Goal: Information Seeking & Learning: Learn about a topic

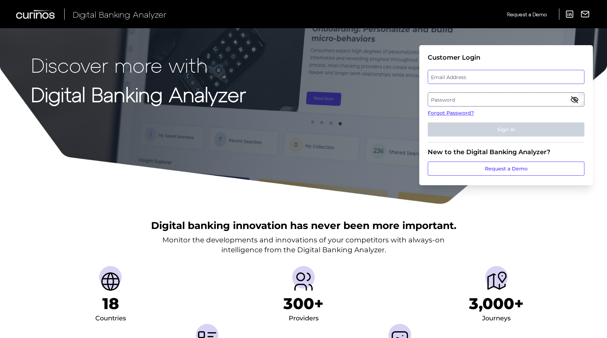
type input "[EMAIL_ADDRESS][DOMAIN_NAME]"
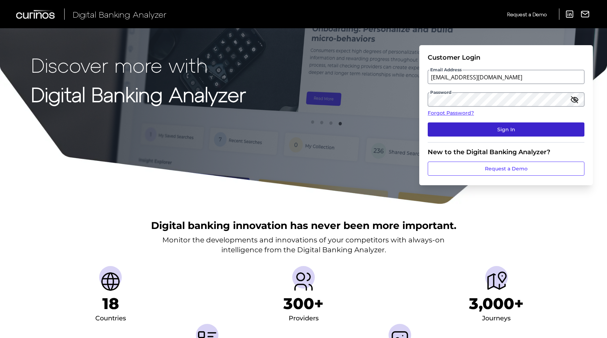
click at [486, 128] on button "Sign In" at bounding box center [505, 129] width 157 height 14
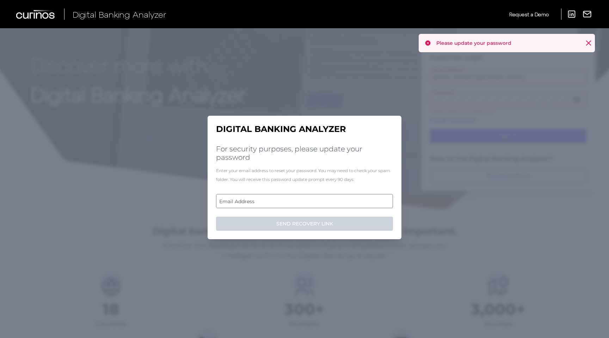
click at [308, 203] on label "Email Address" at bounding box center [305, 201] width 176 height 13
click at [308, 203] on input "email" at bounding box center [304, 201] width 177 height 14
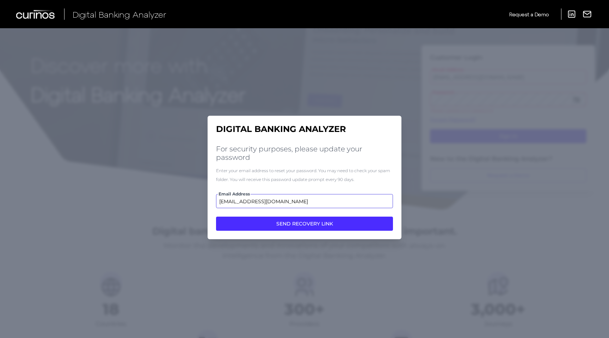
type input "[EMAIL_ADDRESS][DOMAIN_NAME]"
click at [216, 217] on button "SEND RECOVERY LINK" at bounding box center [304, 224] width 177 height 14
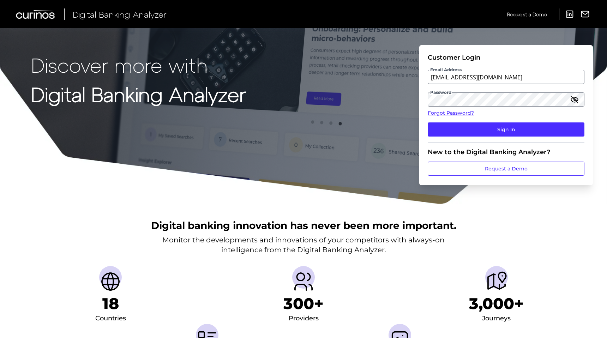
click at [520, 205] on div at bounding box center [303, 204] width 607 height 1
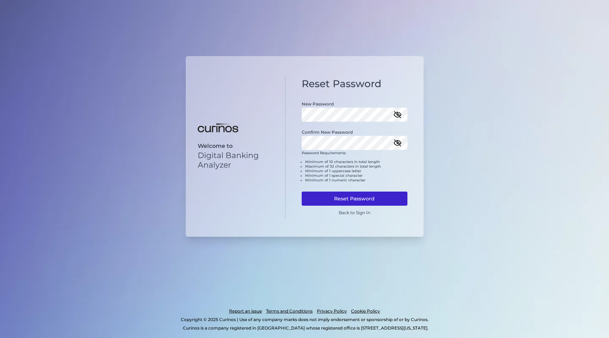
click at [362, 200] on button "Reset Password" at bounding box center [355, 199] width 106 height 14
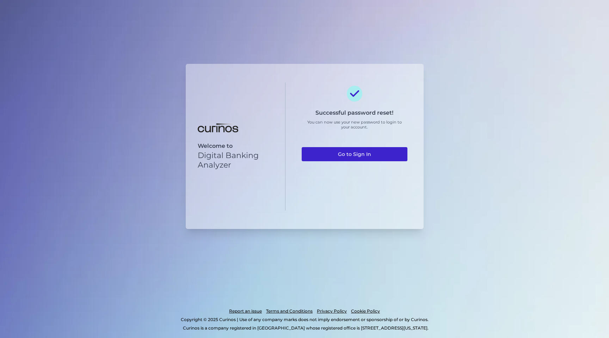
click at [360, 156] on link "Go to Sign In" at bounding box center [355, 154] width 106 height 14
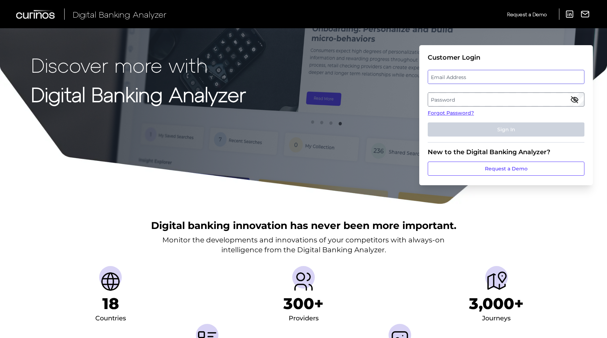
type input "[EMAIL_ADDRESS][DOMAIN_NAME]"
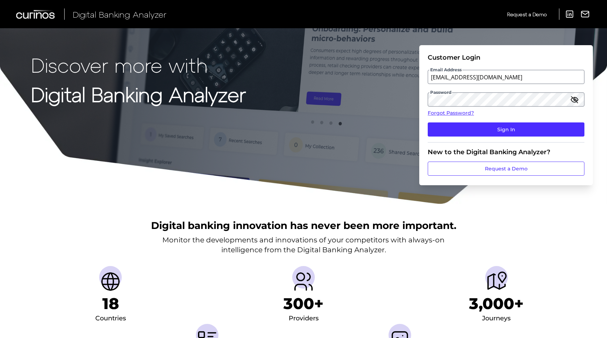
click at [576, 100] on icon "button" at bounding box center [574, 99] width 8 height 8
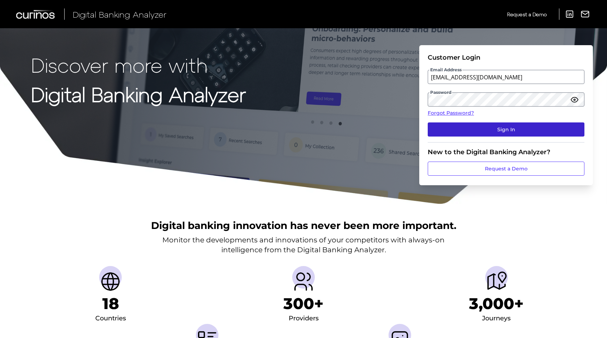
click at [548, 125] on button "Sign In" at bounding box center [505, 129] width 157 height 14
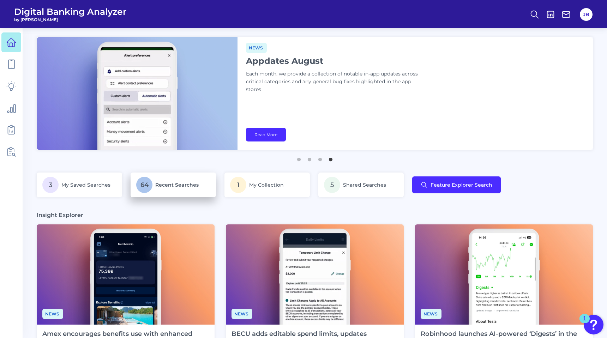
click at [177, 187] on span "Recent Searches" at bounding box center [176, 185] width 43 height 6
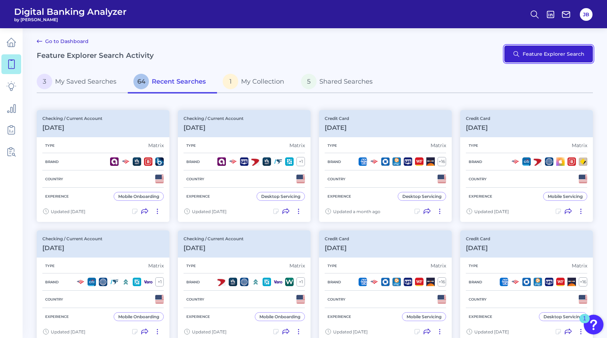
click at [529, 52] on button "Feature Explorer Search" at bounding box center [548, 53] width 89 height 17
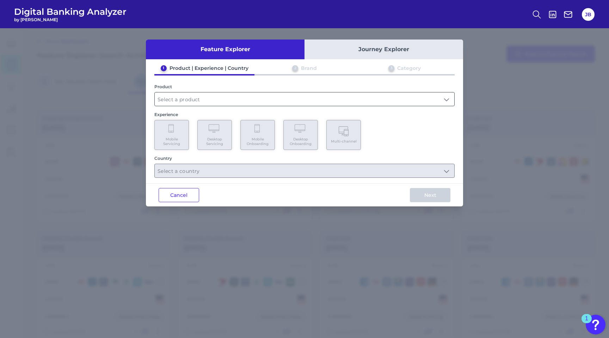
click at [208, 102] on input "text" at bounding box center [305, 98] width 300 height 13
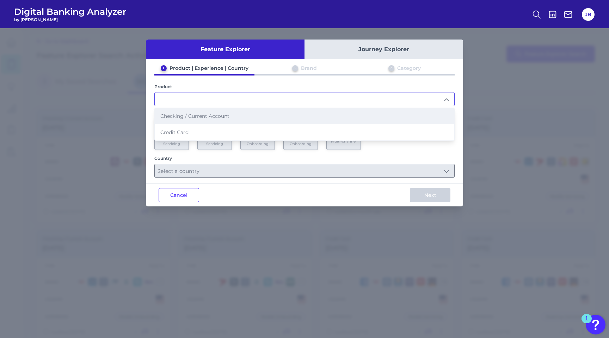
click at [197, 116] on span "Checking / Current Account" at bounding box center [194, 116] width 69 height 6
type input "Checking / Current Account"
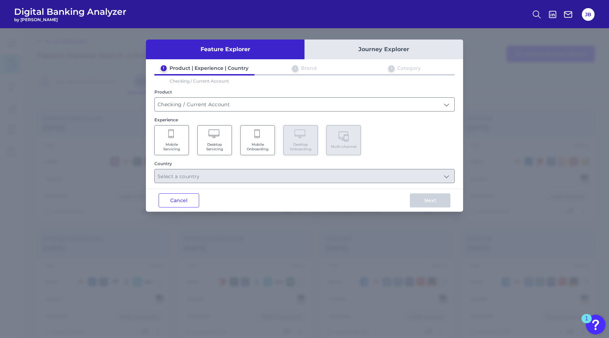
click at [265, 134] on Onboarding "Mobile Onboarding" at bounding box center [258, 140] width 35 height 30
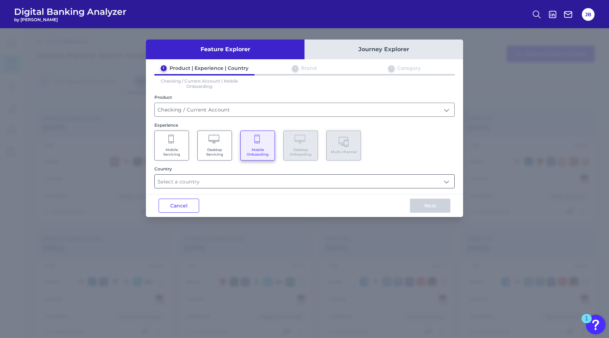
click at [237, 181] on input "text" at bounding box center [305, 181] width 300 height 13
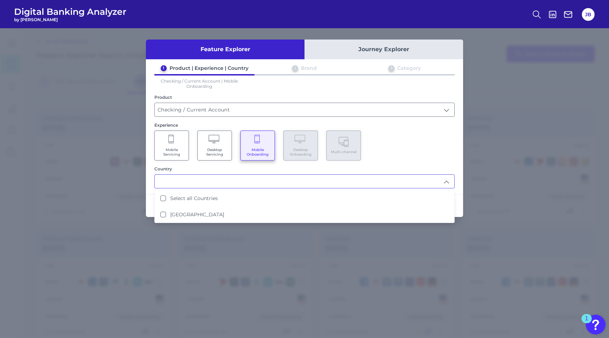
click at [494, 86] on div "Feature Explorer Journey Explorer 1 Product | Experience | Country 2 Brand 3 Ca…" at bounding box center [304, 183] width 609 height 310
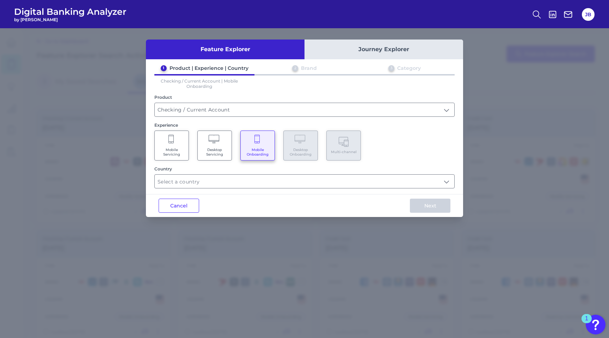
click at [495, 86] on div "Feature Explorer Journey Explorer 1 Product | Experience | Country 2 Brand 3 Ca…" at bounding box center [304, 183] width 609 height 310
click at [170, 208] on button "Cancel" at bounding box center [179, 206] width 41 height 14
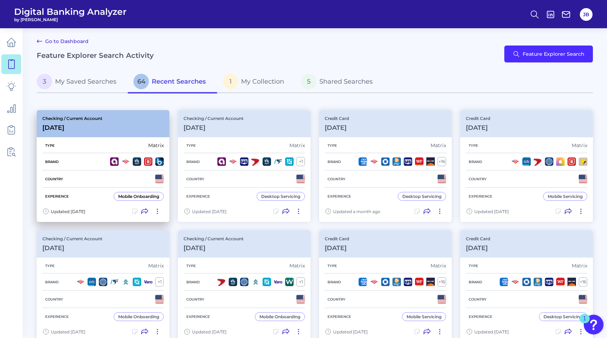
click at [133, 190] on div "Experience Mobile Onboarding" at bounding box center [102, 196] width 121 height 17
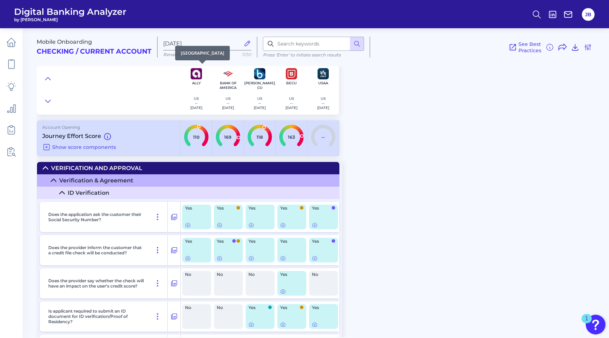
click at [198, 90] on div "Ally US -- [DATE]" at bounding box center [196, 96] width 12 height 31
click at [48, 102] on icon at bounding box center [47, 101] width 5 height 2
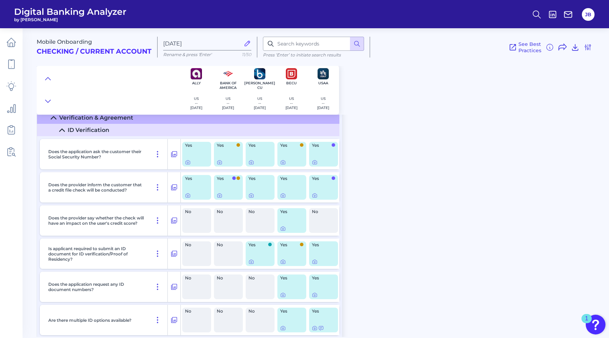
scroll to position [116, 0]
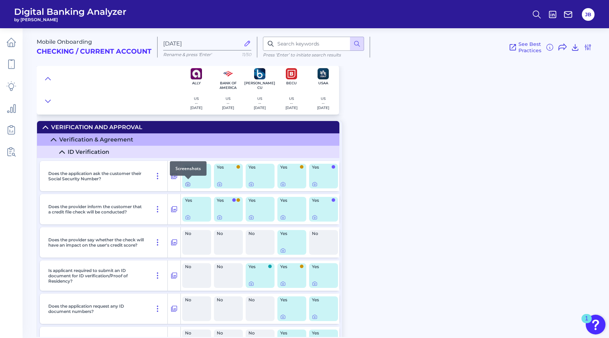
click at [188, 184] on icon at bounding box center [187, 184] width 1 height 1
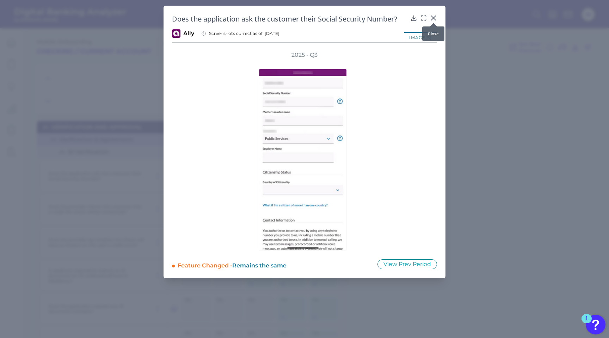
click at [434, 18] on icon at bounding box center [434, 18] width 4 height 4
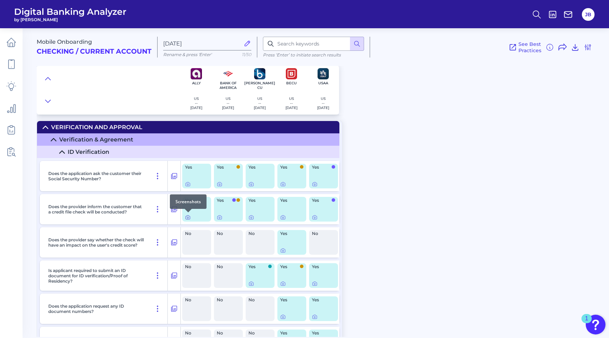
click at [188, 218] on icon at bounding box center [188, 217] width 6 height 6
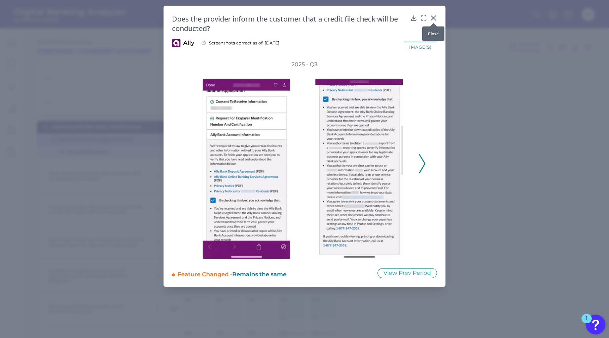
click at [434, 16] on icon at bounding box center [433, 17] width 7 height 7
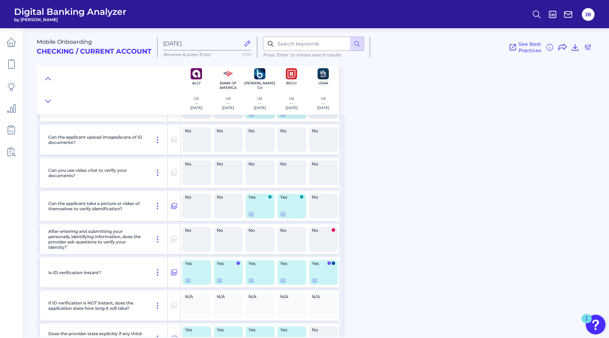
scroll to position [421, 0]
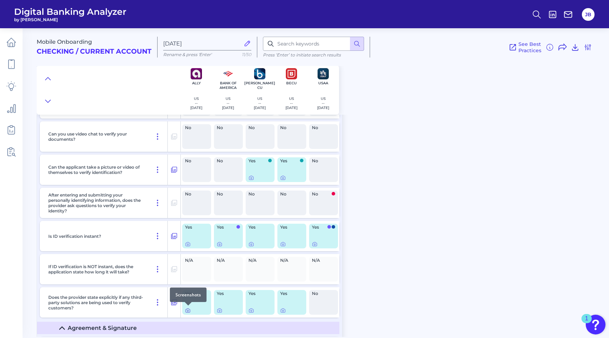
click at [187, 311] on icon at bounding box center [188, 311] width 6 height 6
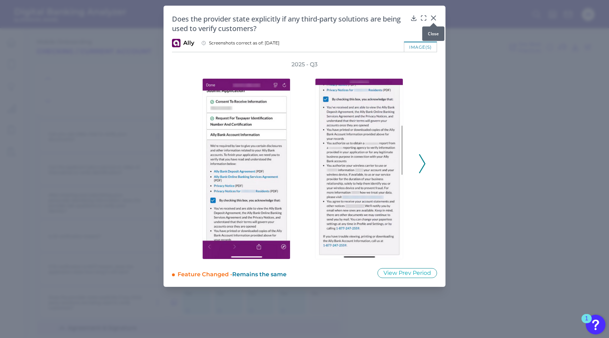
click at [437, 17] on icon at bounding box center [433, 17] width 7 height 7
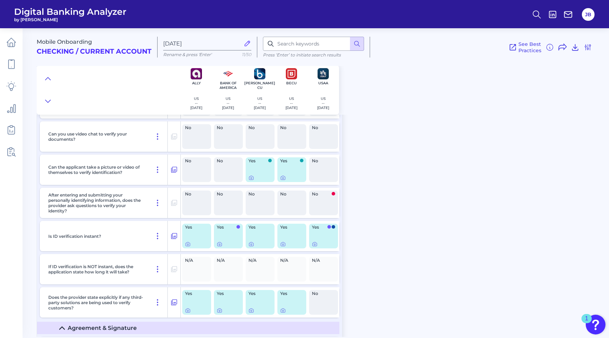
scroll to position [515, 0]
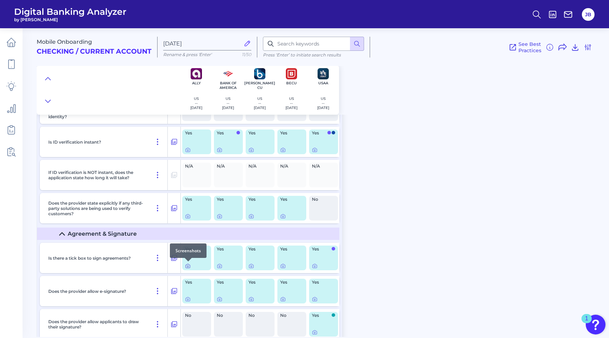
click at [187, 268] on icon at bounding box center [188, 266] width 6 height 6
click at [250, 265] on icon at bounding box center [252, 266] width 6 height 6
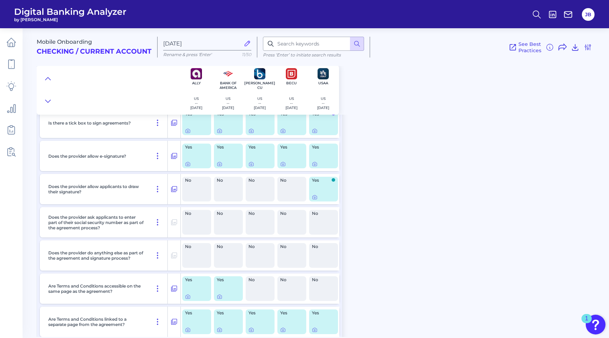
scroll to position [721, 0]
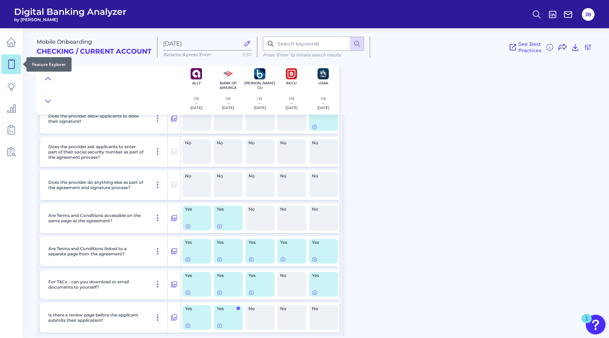
click at [13, 62] on icon at bounding box center [11, 64] width 10 height 10
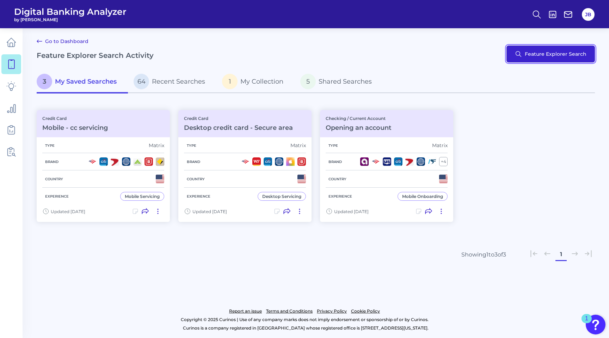
click at [549, 50] on button "Feature Explorer Search" at bounding box center [551, 53] width 89 height 17
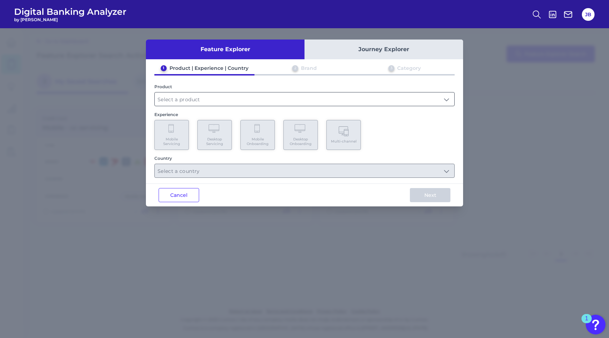
click at [255, 99] on input "text" at bounding box center [305, 98] width 300 height 13
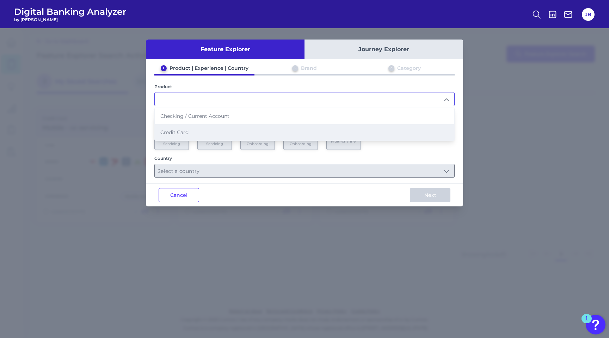
click at [197, 124] on li "Credit Card" at bounding box center [305, 132] width 300 height 16
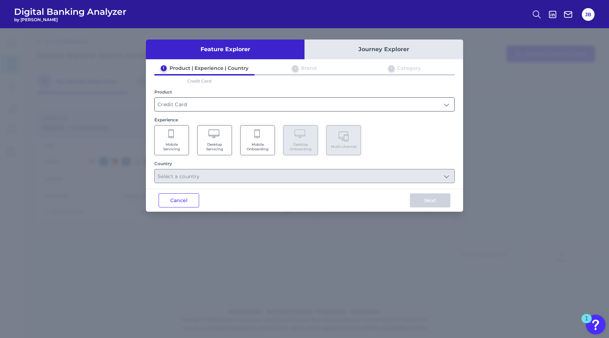
click at [235, 100] on input "Credit Card" at bounding box center [305, 104] width 300 height 13
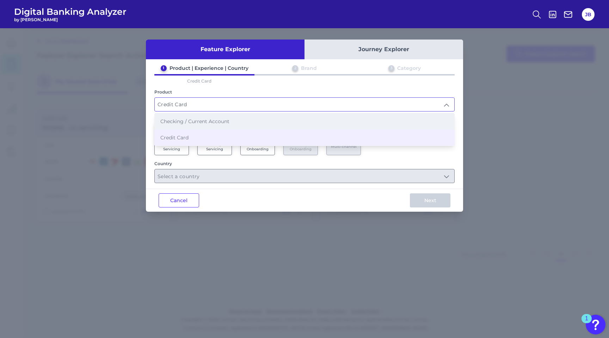
click at [184, 117] on li "Checking / Current Account" at bounding box center [305, 121] width 300 height 16
type input "Checking / Current Account"
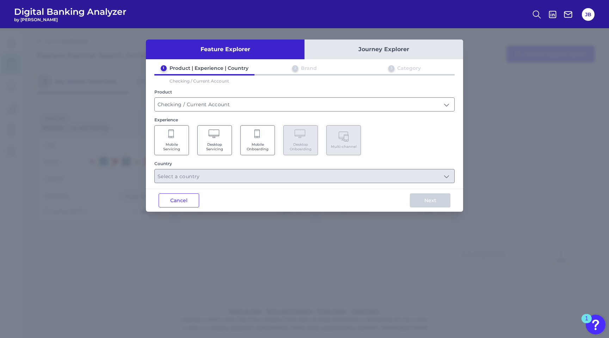
click at [255, 142] on span "Mobile Onboarding" at bounding box center [257, 146] width 27 height 9
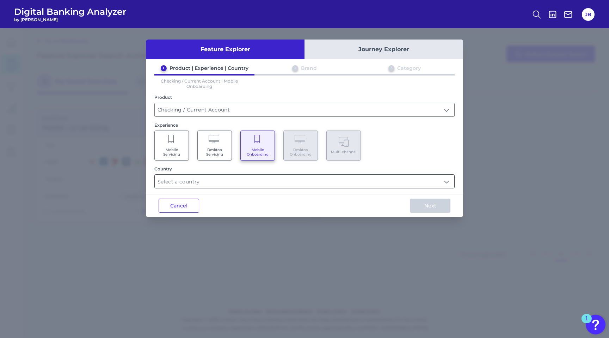
click at [200, 181] on input "text" at bounding box center [305, 181] width 300 height 13
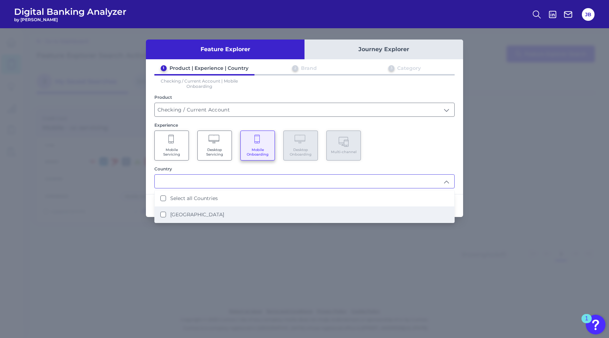
click at [185, 208] on li "[GEOGRAPHIC_DATA]" at bounding box center [305, 214] width 300 height 16
type input "Select all Countries"
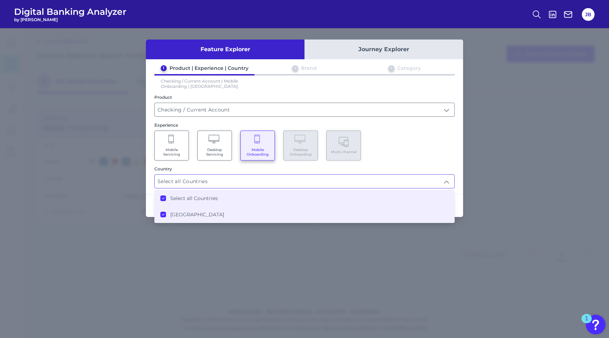
click at [449, 148] on div "Mobile Servicing Desktop Servicing Mobile Onboarding Desktop Onboarding Multi-c…" at bounding box center [304, 145] width 300 height 30
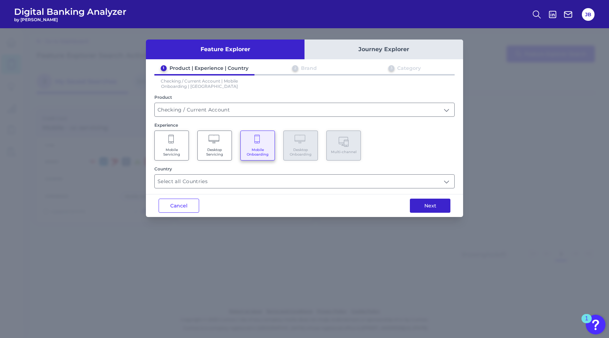
click at [432, 205] on button "Next" at bounding box center [430, 206] width 41 height 14
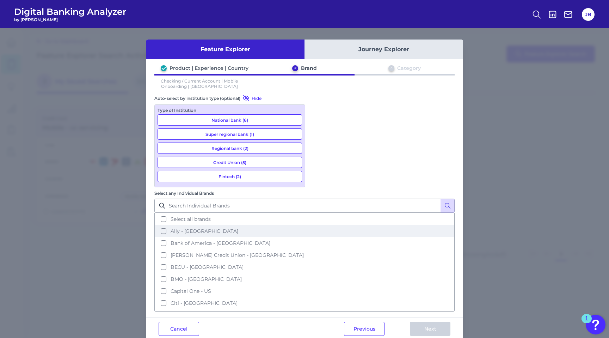
click at [317, 225] on button "Ally - [GEOGRAPHIC_DATA]" at bounding box center [304, 231] width 299 height 12
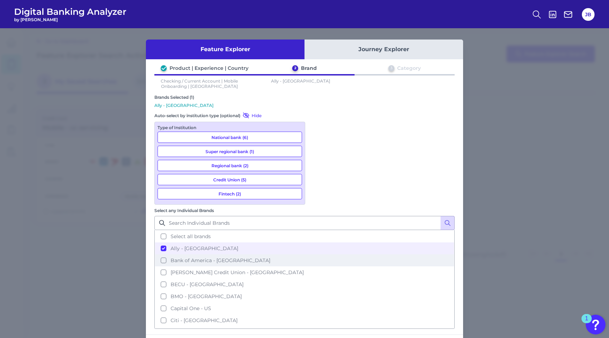
click at [316, 254] on button "Bank of America - [GEOGRAPHIC_DATA]" at bounding box center [304, 260] width 299 height 12
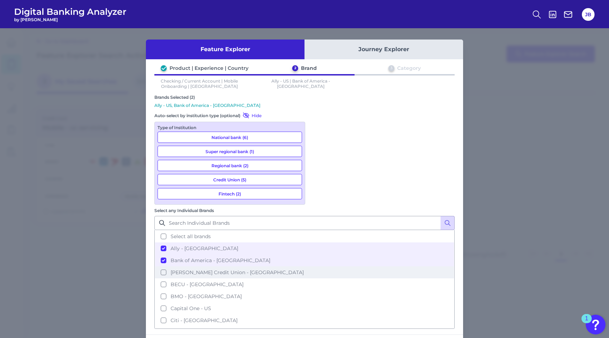
click at [317, 266] on button "[PERSON_NAME] Credit Union - [GEOGRAPHIC_DATA]" at bounding box center [304, 272] width 299 height 12
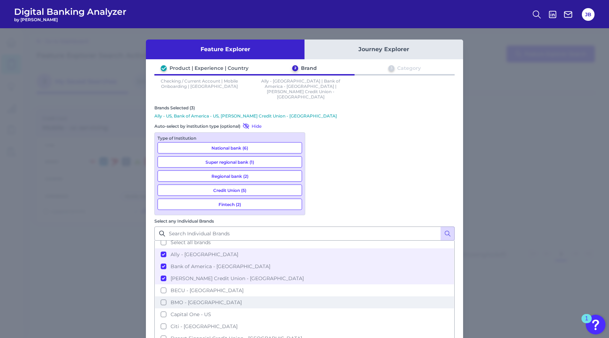
scroll to position [9, 0]
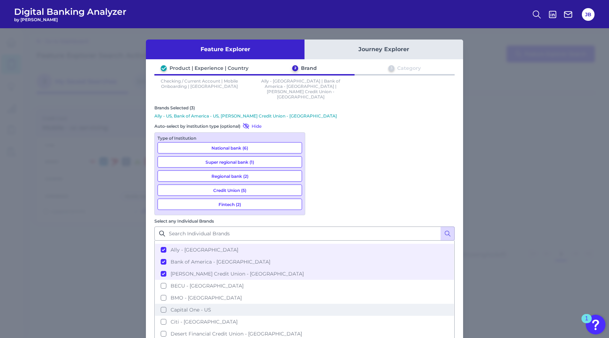
click at [316, 304] on button "Capital One - US" at bounding box center [304, 310] width 299 height 12
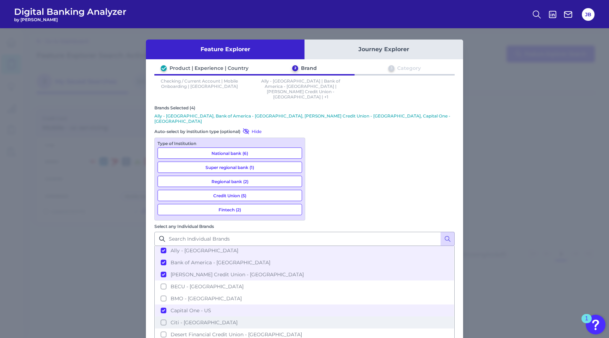
scroll to position [18, 0]
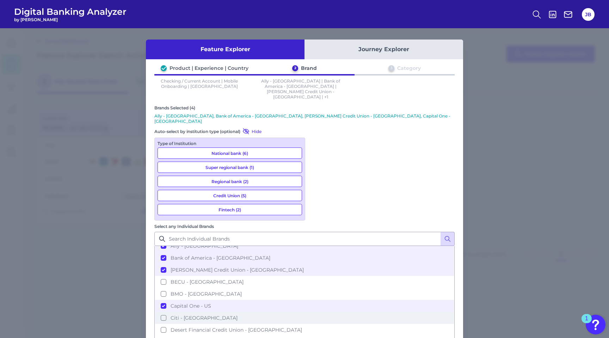
click at [317, 312] on button "Citi - [GEOGRAPHIC_DATA]" at bounding box center [304, 318] width 299 height 12
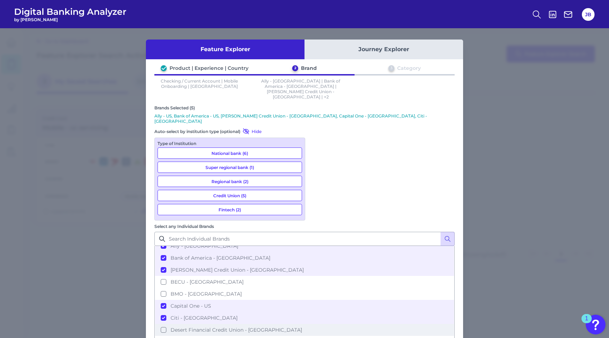
scroll to position [28, 0]
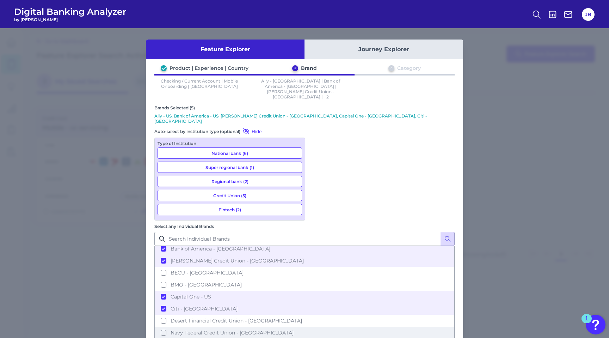
click at [317, 327] on button "Navy Federal Credit Union - [GEOGRAPHIC_DATA]" at bounding box center [304, 333] width 299 height 12
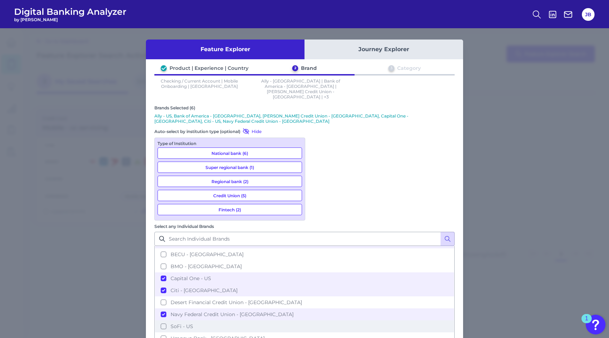
click at [318, 320] on button "SoFi - US" at bounding box center [304, 326] width 299 height 12
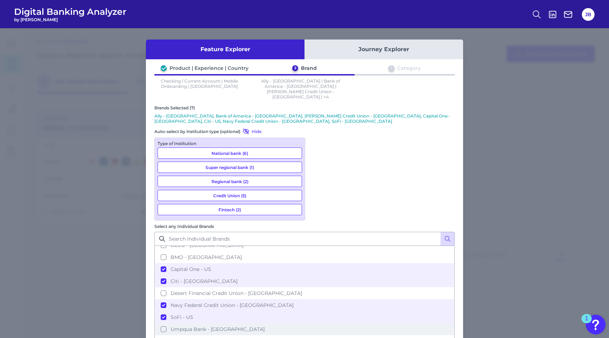
scroll to position [69, 0]
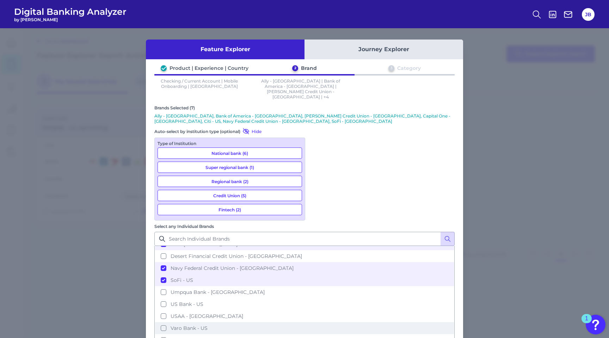
click at [316, 322] on button "Varo Bank - US" at bounding box center [304, 328] width 299 height 12
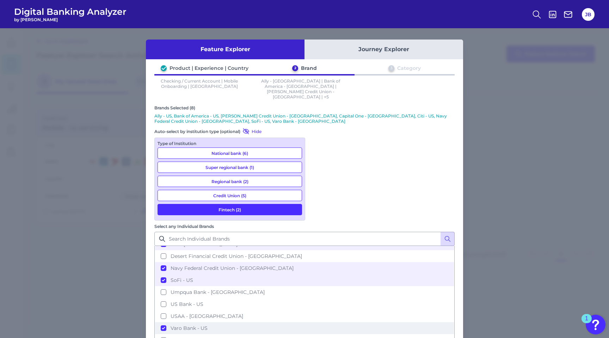
scroll to position [100, 0]
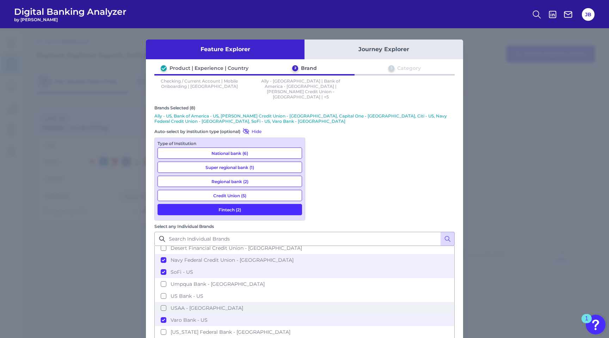
click at [318, 302] on button "USAA - [GEOGRAPHIC_DATA]" at bounding box center [304, 308] width 299 height 12
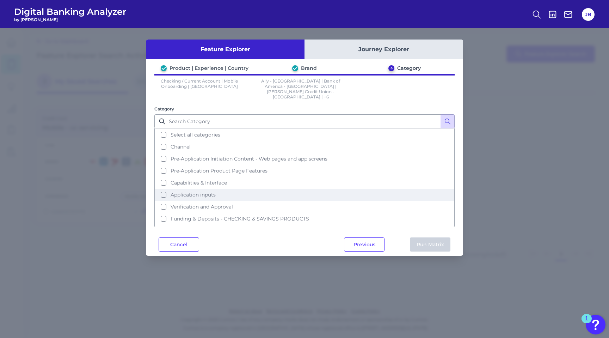
click at [162, 189] on button "Application inputs" at bounding box center [304, 195] width 299 height 12
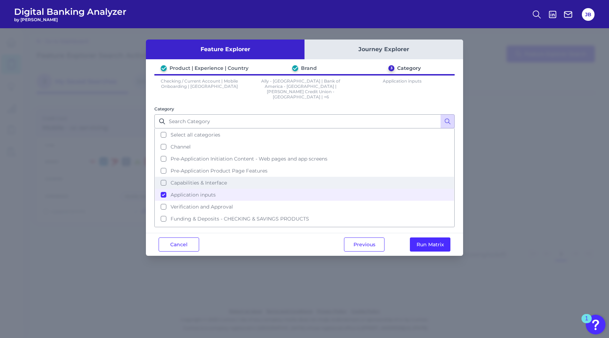
click at [163, 177] on button "Capabilities & Interface" at bounding box center [304, 183] width 299 height 12
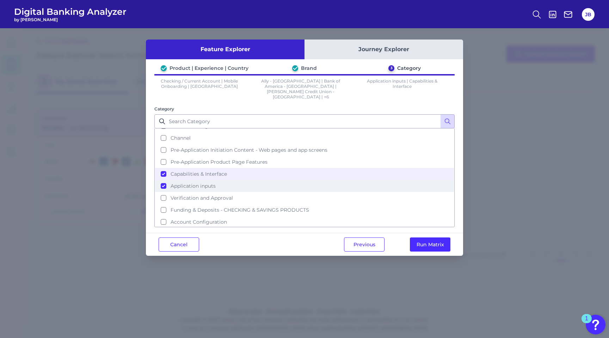
scroll to position [13, 0]
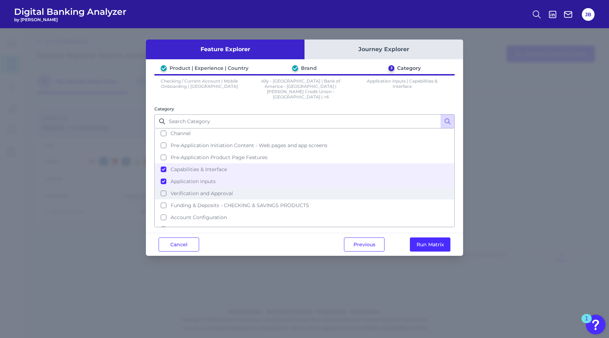
click at [162, 187] on button "Verification and Approval" at bounding box center [304, 193] width 299 height 12
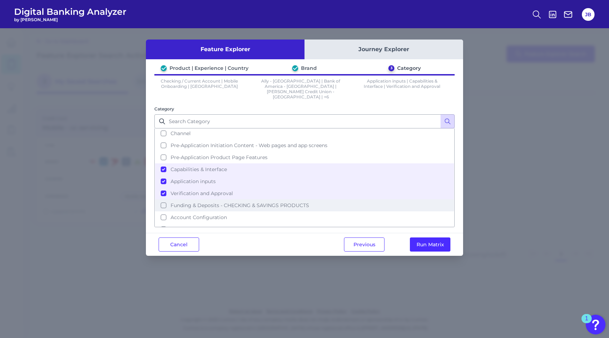
click at [162, 199] on button "Funding & Deposits - CHECKING & SAVINGS PRODUCTS" at bounding box center [304, 205] width 299 height 12
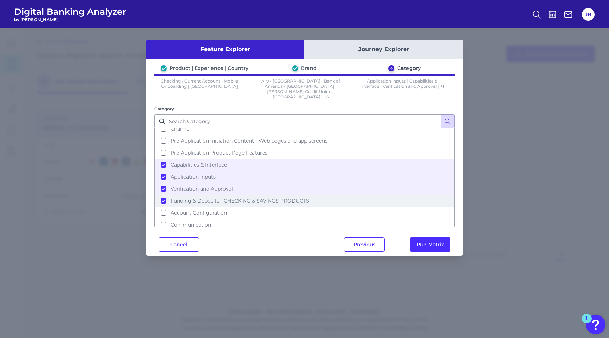
scroll to position [19, 0]
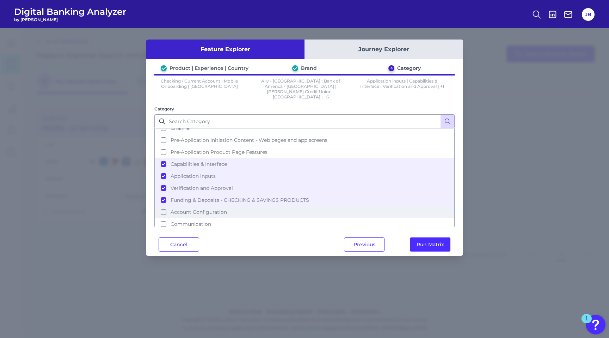
click at [164, 206] on button "Account Configuration" at bounding box center [304, 212] width 299 height 12
click at [418, 237] on button "Run Matrix" at bounding box center [430, 244] width 41 height 14
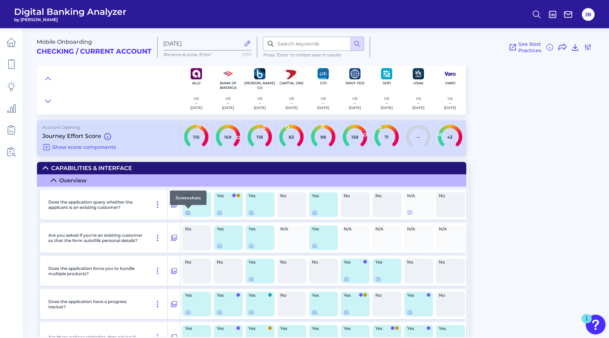
click at [189, 215] on icon at bounding box center [188, 213] width 6 height 6
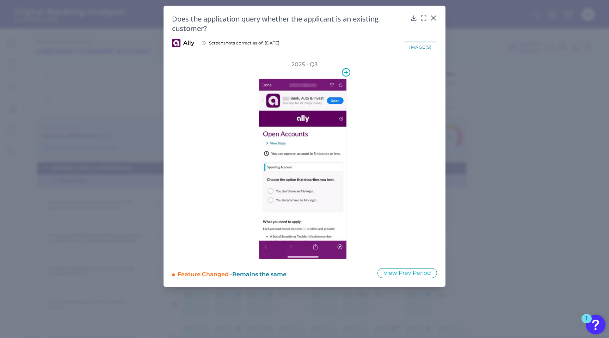
click at [296, 164] on img at bounding box center [303, 168] width 88 height 181
click at [435, 17] on icon at bounding box center [433, 17] width 7 height 7
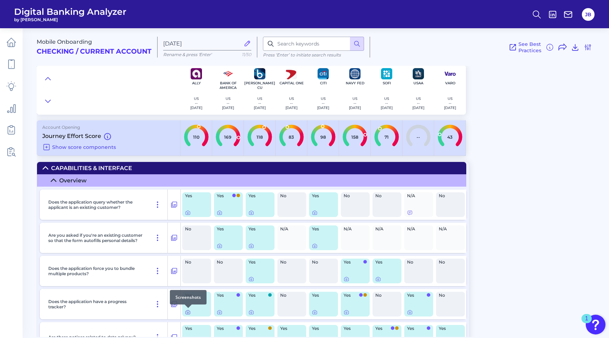
click at [188, 312] on icon at bounding box center [188, 312] width 6 height 6
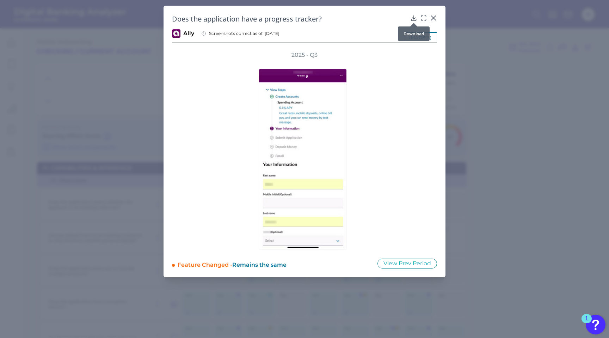
click at [414, 15] on icon at bounding box center [414, 17] width 7 height 7
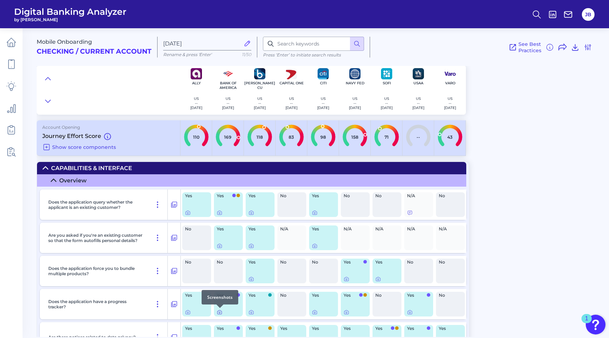
click at [218, 313] on icon at bounding box center [220, 312] width 4 height 4
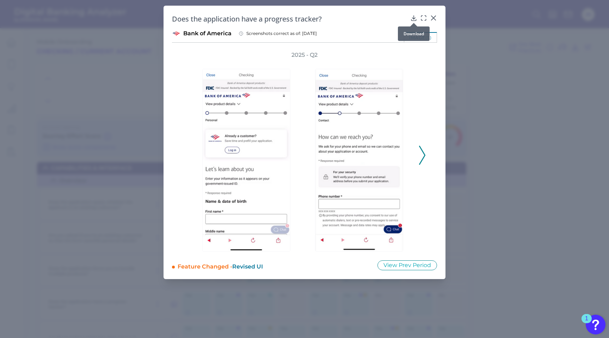
click at [414, 18] on icon at bounding box center [414, 18] width 5 height 5
click at [420, 155] on icon at bounding box center [422, 155] width 6 height 19
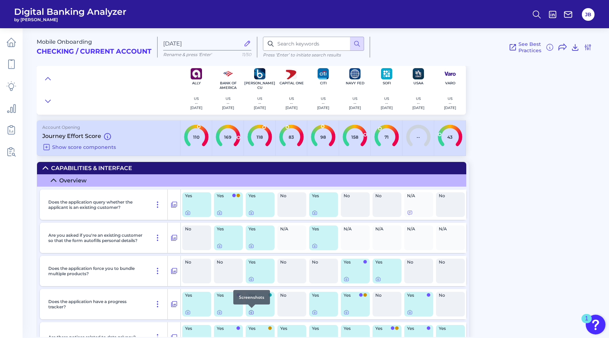
click at [251, 312] on icon at bounding box center [251, 312] width 1 height 1
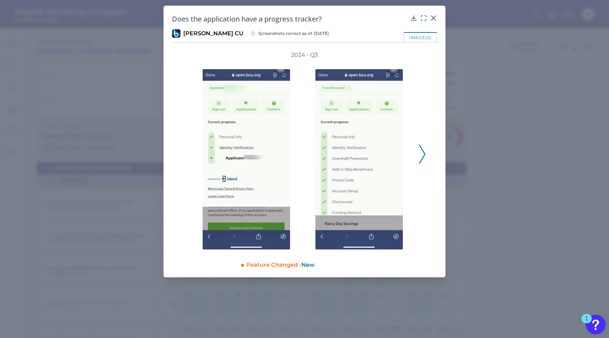
click at [374, 10] on div "Does the application have a progress tracker? [PERSON_NAME] CU Screenshots corr…" at bounding box center [305, 142] width 282 height 272
click at [390, 18] on h2 "Does the application have a progress tracker?" at bounding box center [290, 19] width 236 height 10
click at [413, 19] on icon at bounding box center [414, 18] width 5 height 5
click at [372, 39] on div "image(s)" at bounding box center [304, 37] width 265 height 11
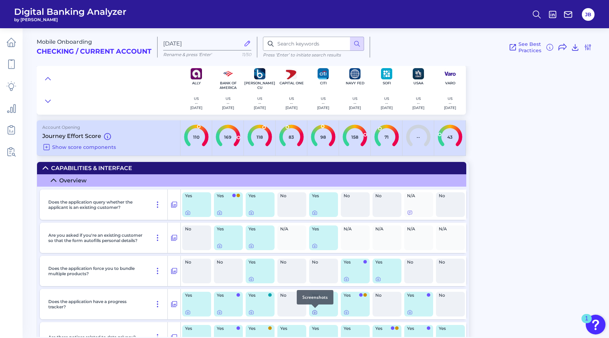
click at [315, 314] on icon at bounding box center [315, 312] width 6 height 6
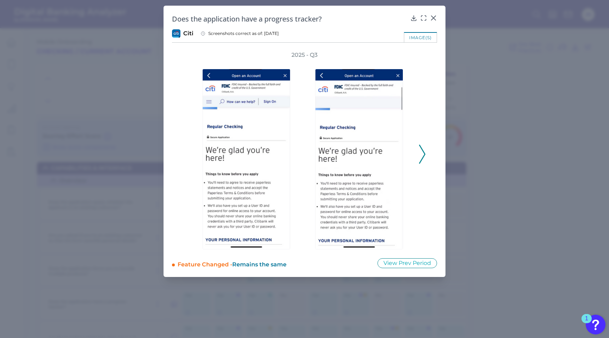
click at [424, 154] on icon at bounding box center [422, 154] width 6 height 19
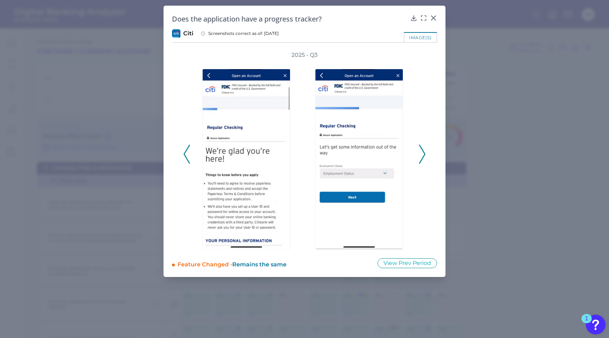
click at [424, 154] on icon at bounding box center [422, 154] width 6 height 19
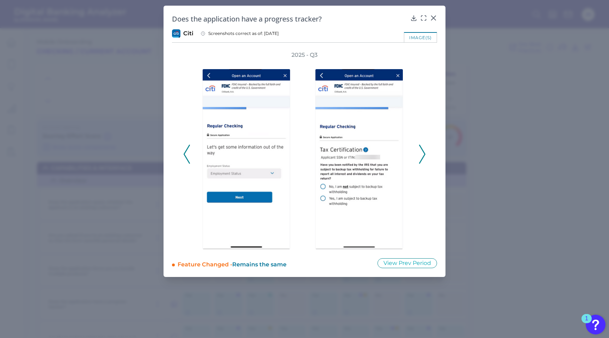
click at [189, 153] on icon at bounding box center [187, 154] width 6 height 19
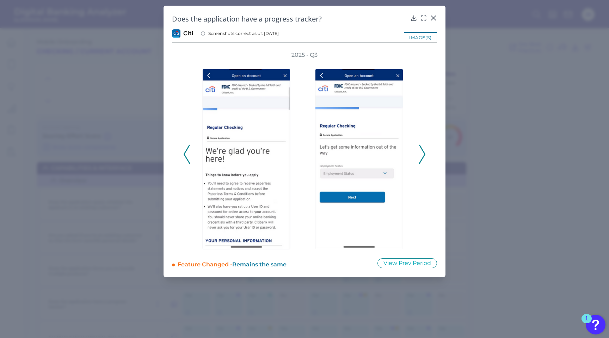
click at [189, 153] on icon at bounding box center [187, 154] width 6 height 19
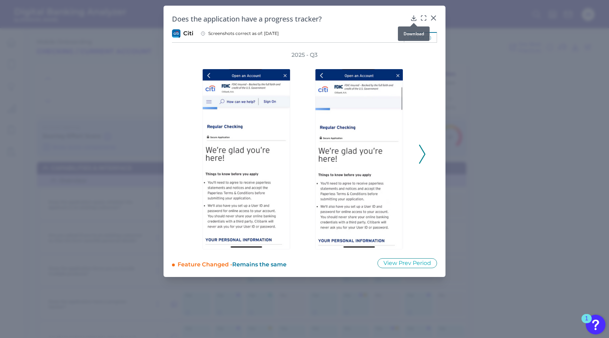
click at [413, 19] on icon at bounding box center [414, 17] width 7 height 7
click at [421, 154] on icon at bounding box center [422, 154] width 6 height 19
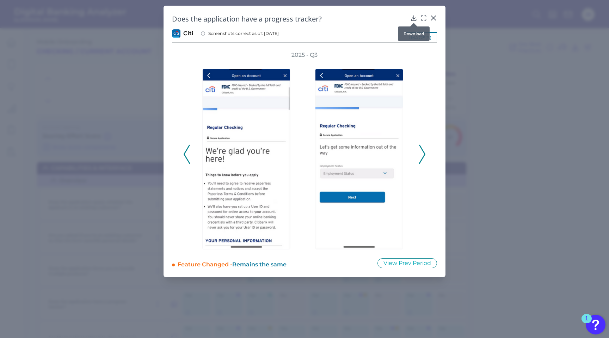
click at [413, 19] on icon at bounding box center [414, 18] width 5 height 5
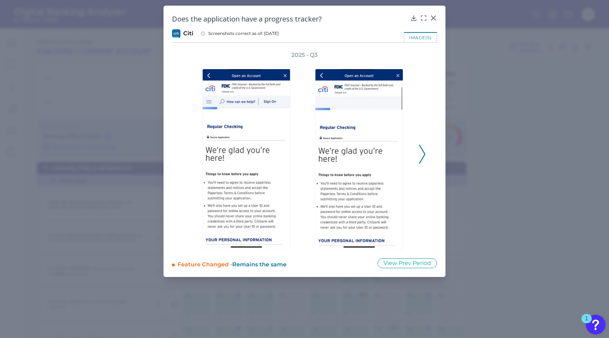
click at [425, 153] on polyline at bounding box center [422, 154] width 5 height 18
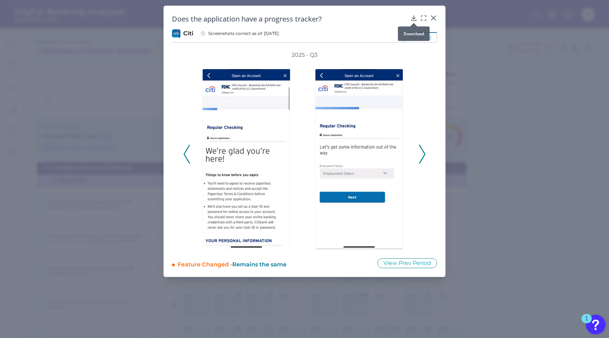
click at [415, 18] on icon at bounding box center [414, 18] width 5 height 5
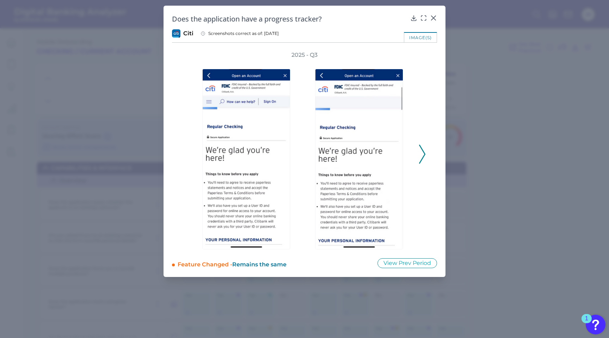
click at [425, 155] on icon at bounding box center [422, 154] width 6 height 19
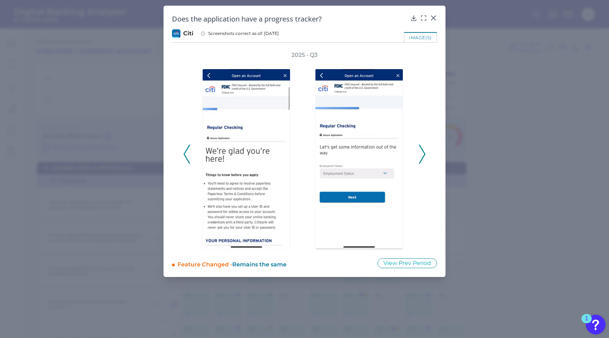
click at [424, 157] on polyline at bounding box center [422, 154] width 5 height 18
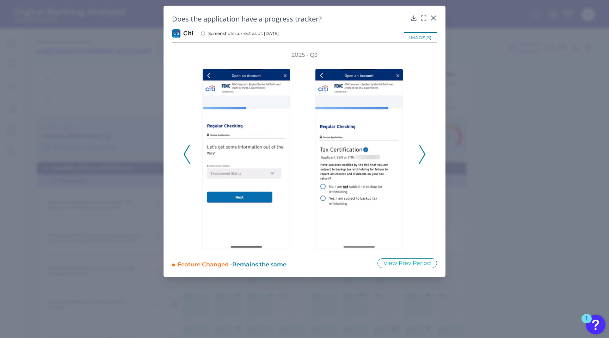
click at [424, 157] on polyline at bounding box center [422, 154] width 5 height 18
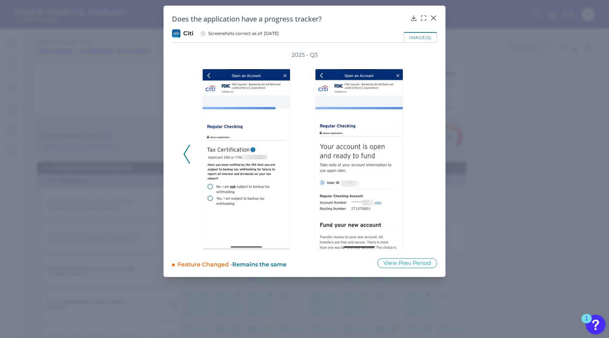
click at [193, 159] on div at bounding box center [248, 154] width 113 height 190
click at [189, 159] on icon at bounding box center [187, 154] width 6 height 19
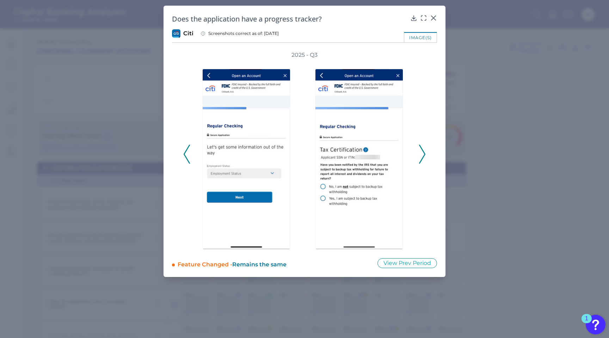
click at [189, 159] on icon at bounding box center [187, 154] width 6 height 19
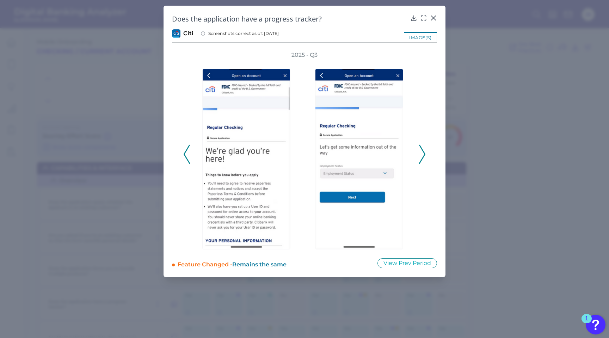
click at [189, 157] on icon at bounding box center [187, 154] width 6 height 19
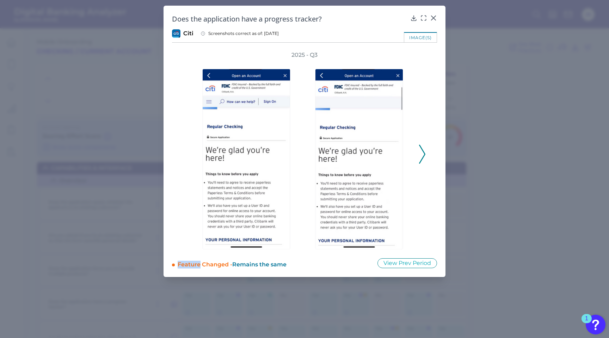
click at [189, 157] on div "2025 - Q3" at bounding box center [304, 150] width 243 height 198
click at [426, 154] on div "2025 - Q3" at bounding box center [304, 150] width 265 height 198
click at [422, 154] on icon at bounding box center [422, 154] width 6 height 19
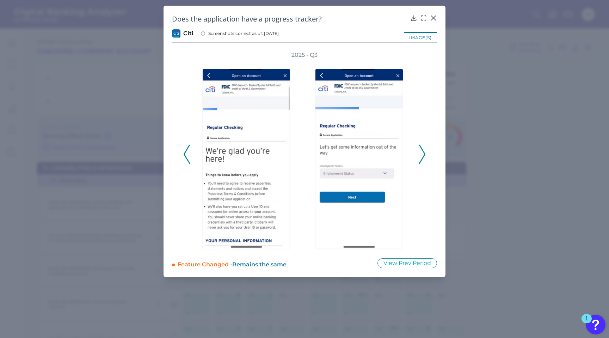
click at [422, 154] on icon at bounding box center [422, 154] width 6 height 19
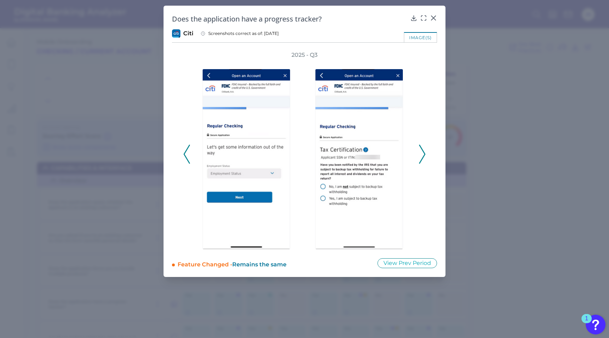
click at [422, 154] on icon at bounding box center [422, 154] width 6 height 19
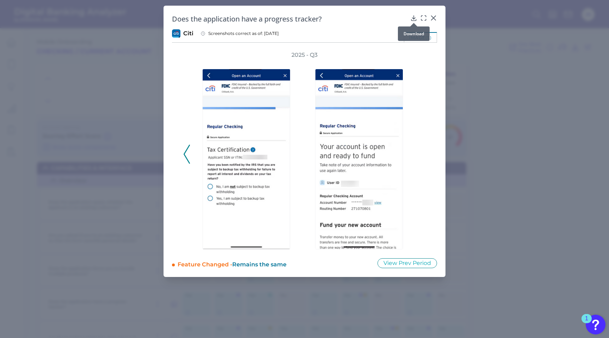
click at [415, 18] on icon at bounding box center [414, 18] width 5 height 5
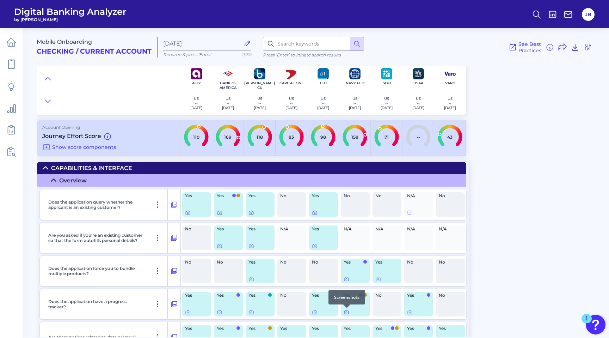
click at [346, 314] on icon at bounding box center [347, 312] width 6 height 6
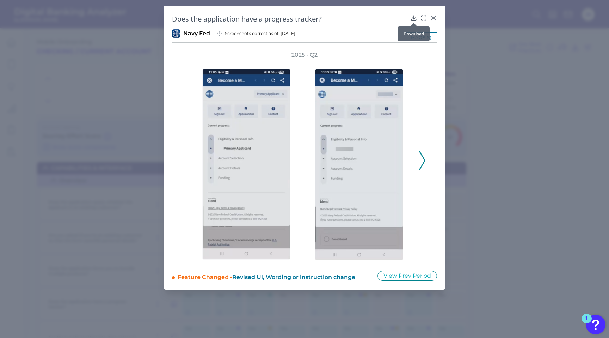
click at [414, 18] on icon at bounding box center [414, 18] width 5 height 5
click at [424, 158] on polyline at bounding box center [422, 160] width 5 height 18
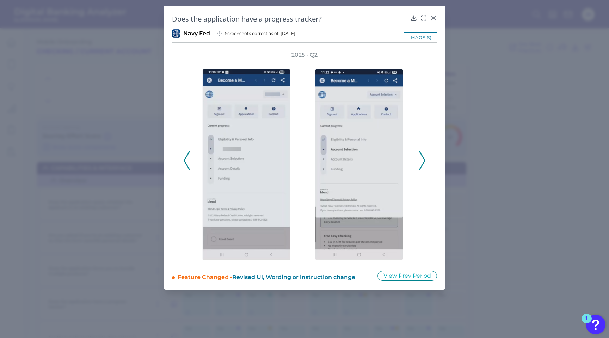
click at [188, 158] on icon at bounding box center [187, 160] width 6 height 19
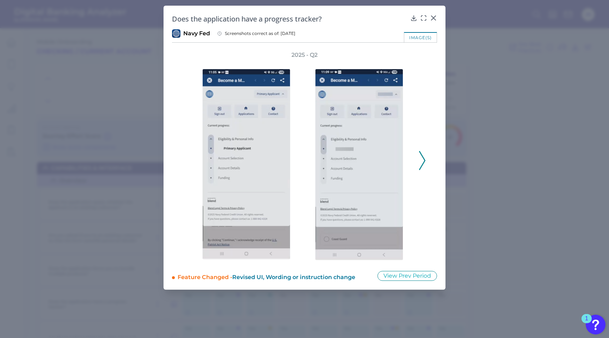
click at [421, 154] on icon at bounding box center [422, 160] width 6 height 19
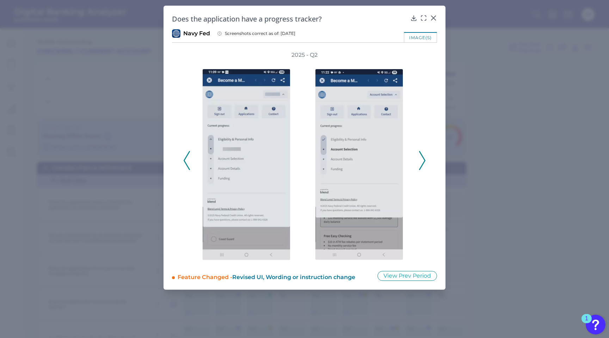
click at [421, 154] on icon at bounding box center [422, 160] width 6 height 19
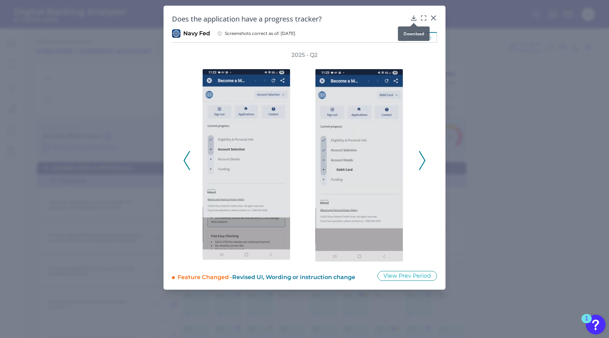
click at [414, 21] on div at bounding box center [414, 22] width 7 height 7
click at [414, 18] on icon at bounding box center [414, 18] width 5 height 5
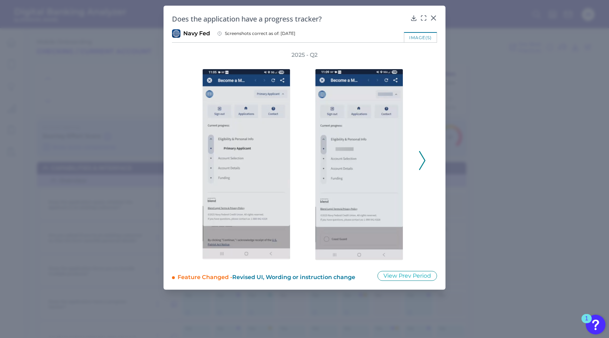
click at [424, 160] on icon at bounding box center [422, 160] width 6 height 19
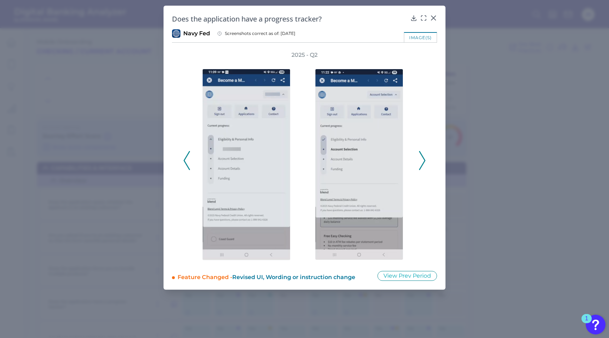
click at [424, 160] on icon at bounding box center [422, 160] width 6 height 19
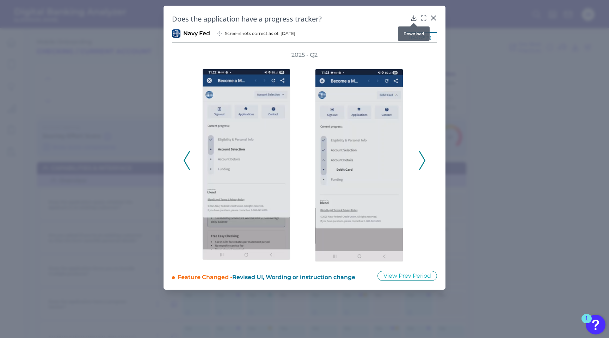
click at [415, 18] on icon at bounding box center [414, 18] width 5 height 5
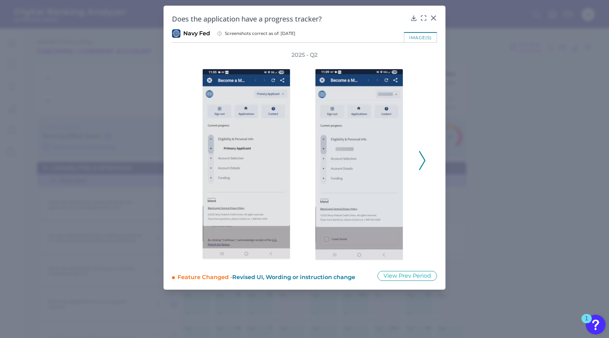
click at [425, 159] on polyline at bounding box center [422, 160] width 5 height 18
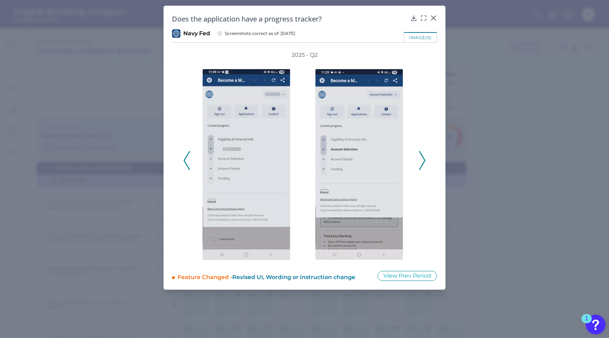
click at [425, 159] on polyline at bounding box center [422, 160] width 5 height 18
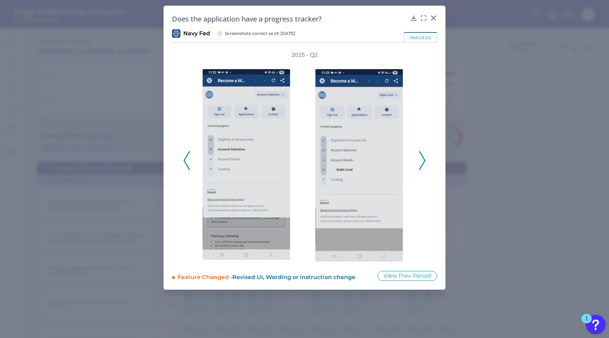
click at [425, 159] on polyline at bounding box center [422, 160] width 5 height 18
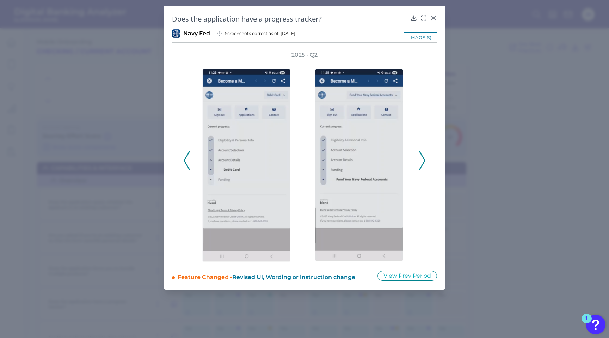
click at [423, 160] on icon at bounding box center [422, 160] width 6 height 19
click at [423, 159] on icon at bounding box center [422, 160] width 6 height 19
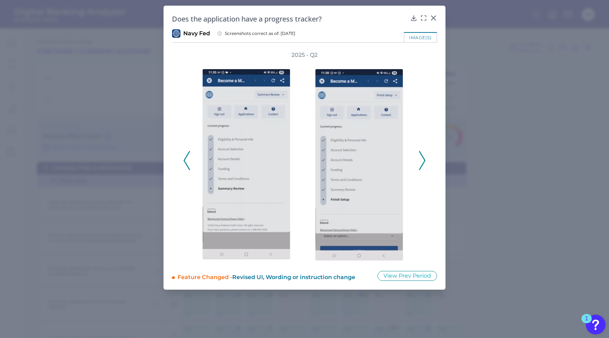
click at [185, 164] on icon at bounding box center [187, 160] width 6 height 19
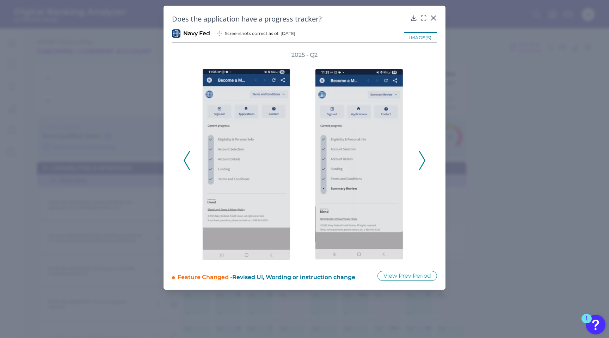
click at [185, 164] on icon at bounding box center [187, 160] width 6 height 19
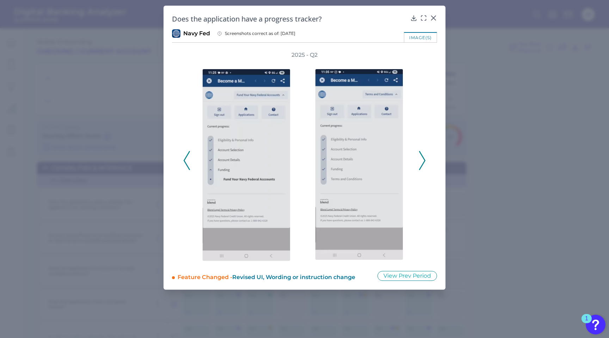
click at [185, 164] on icon at bounding box center [187, 160] width 6 height 19
click at [186, 164] on icon at bounding box center [187, 160] width 6 height 19
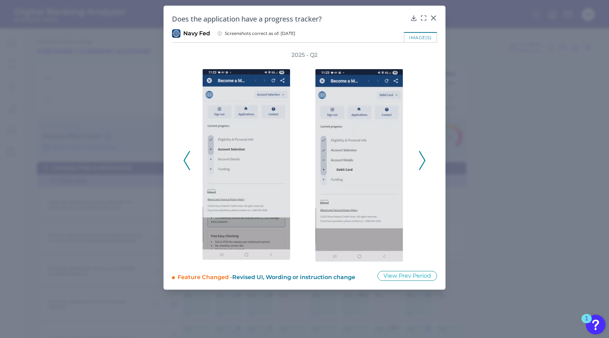
click at [425, 161] on polyline at bounding box center [422, 160] width 5 height 18
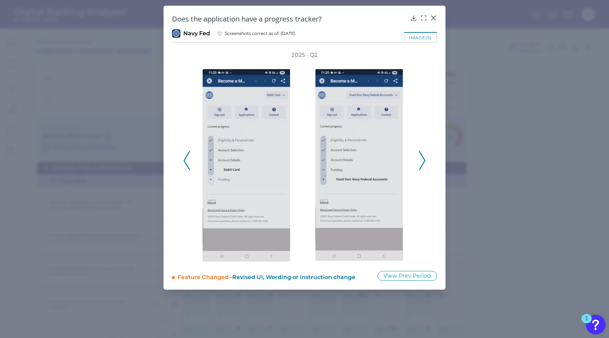
click at [186, 162] on icon at bounding box center [187, 160] width 6 height 19
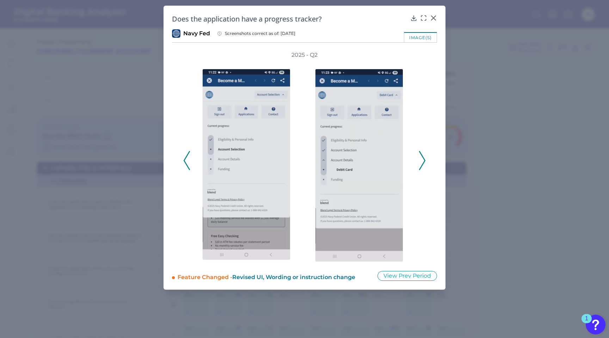
click at [189, 155] on icon at bounding box center [187, 160] width 6 height 19
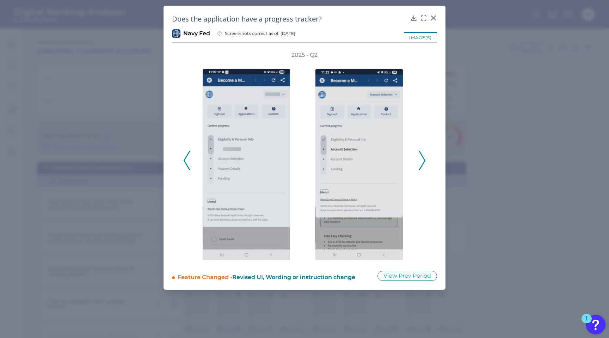
click at [189, 155] on icon at bounding box center [187, 160] width 6 height 19
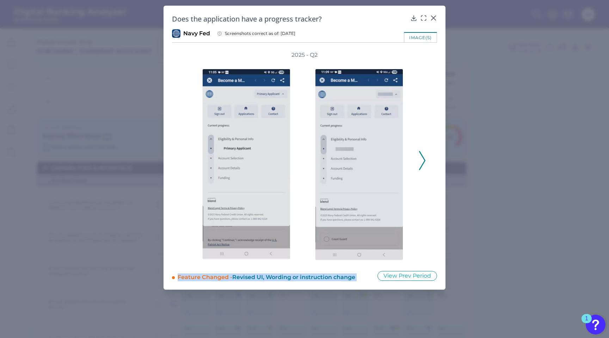
click at [189, 155] on div "2025 - Q2" at bounding box center [304, 156] width 243 height 211
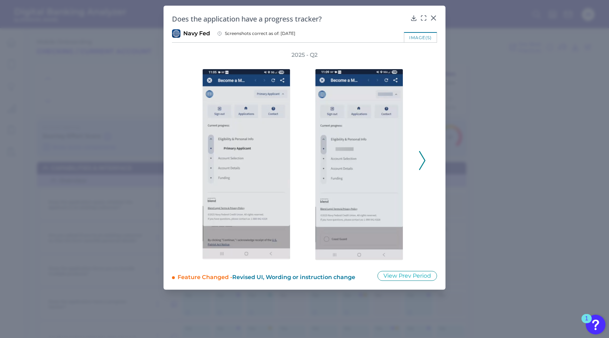
click at [240, 52] on div "2025 - Q2" at bounding box center [304, 156] width 243 height 211
click at [422, 162] on icon at bounding box center [422, 160] width 6 height 19
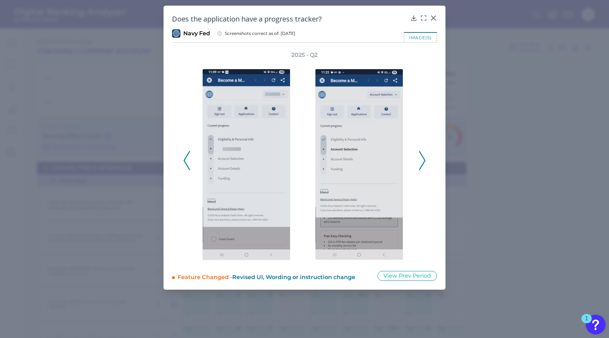
click at [422, 162] on icon at bounding box center [422, 160] width 6 height 19
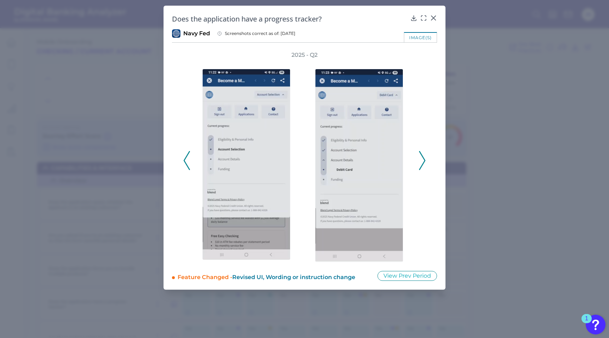
click at [186, 161] on icon at bounding box center [187, 160] width 6 height 19
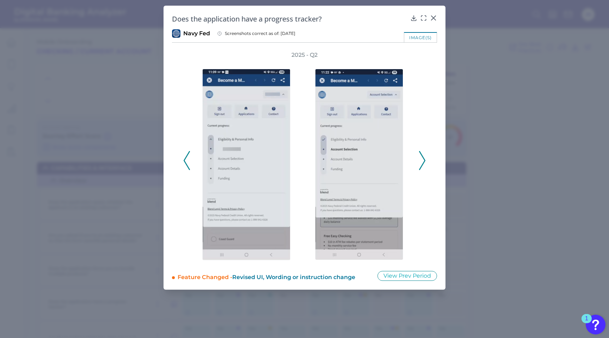
click at [423, 158] on icon at bounding box center [422, 160] width 6 height 19
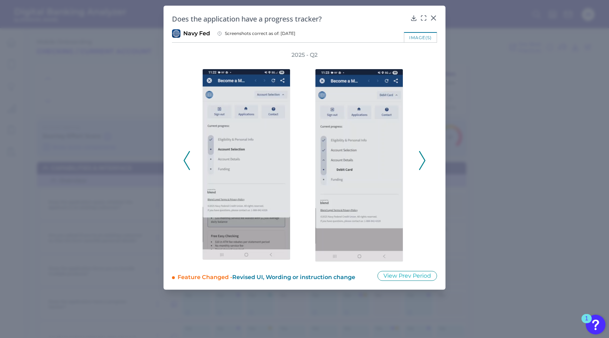
click at [357, 32] on div "image(s)" at bounding box center [304, 37] width 265 height 11
click at [188, 162] on icon at bounding box center [187, 160] width 6 height 19
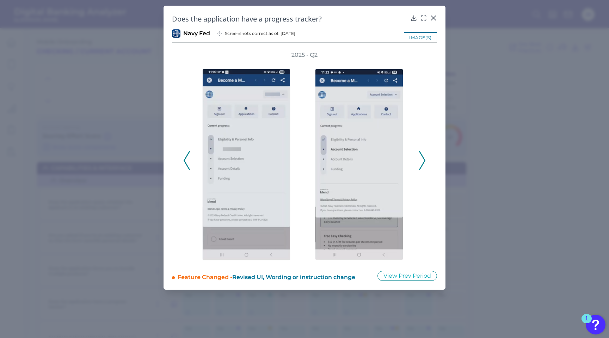
click at [188, 162] on icon at bounding box center [187, 160] width 6 height 19
click at [425, 161] on polyline at bounding box center [422, 160] width 5 height 18
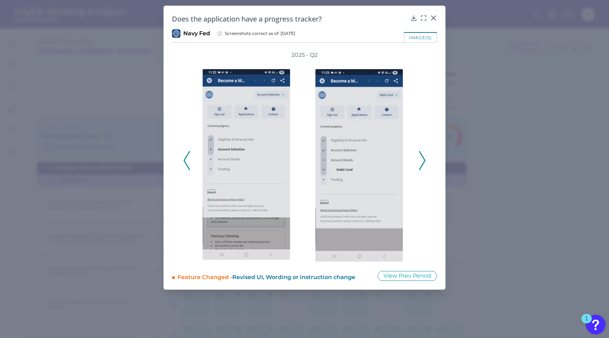
click at [425, 161] on polyline at bounding box center [422, 160] width 5 height 18
click at [423, 160] on icon at bounding box center [422, 160] width 6 height 19
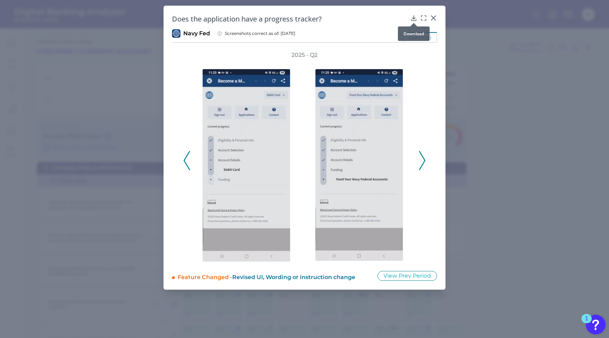
click at [412, 17] on icon at bounding box center [414, 17] width 7 height 7
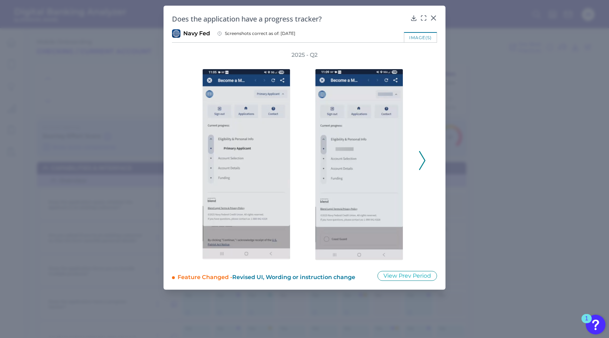
click at [422, 155] on polyline at bounding box center [422, 160] width 5 height 18
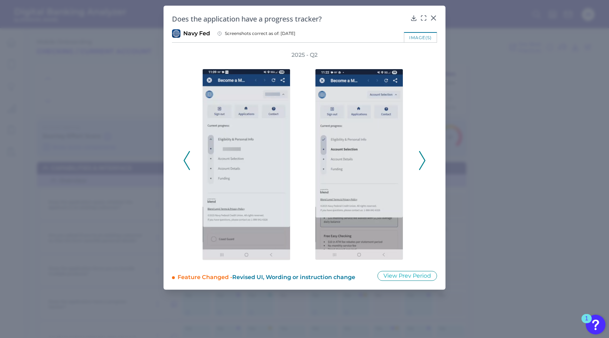
click at [422, 155] on polyline at bounding box center [422, 160] width 5 height 18
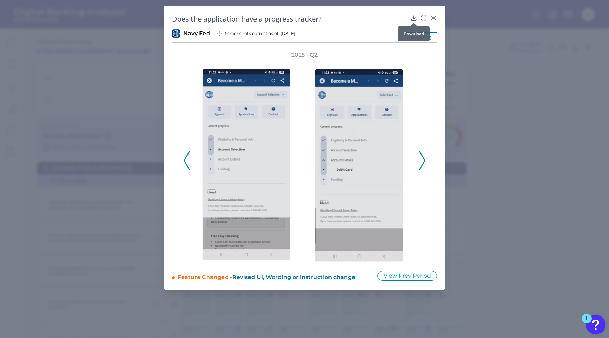
click at [413, 18] on icon at bounding box center [414, 18] width 5 height 5
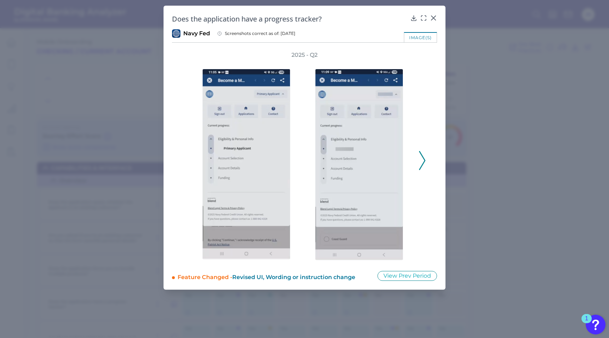
click at [425, 161] on polyline at bounding box center [422, 160] width 5 height 18
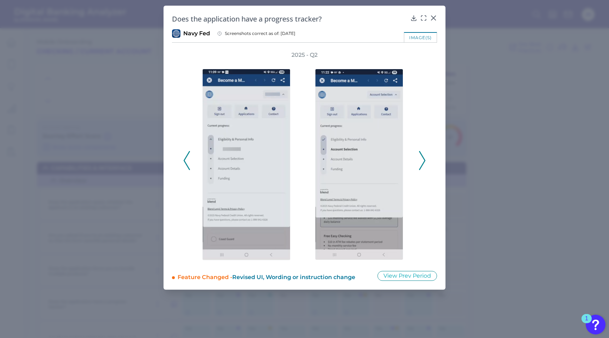
click at [425, 161] on polyline at bounding box center [422, 160] width 5 height 18
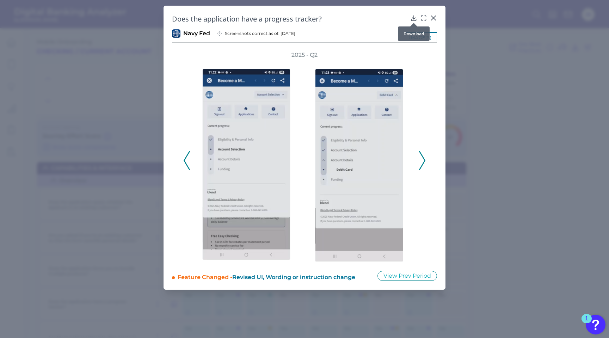
click at [413, 18] on icon at bounding box center [414, 18] width 5 height 5
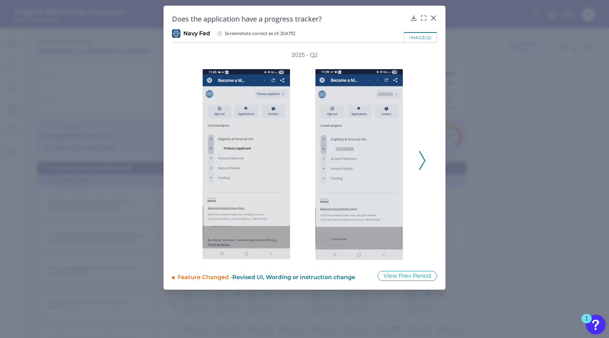
click at [424, 157] on icon at bounding box center [422, 160] width 6 height 19
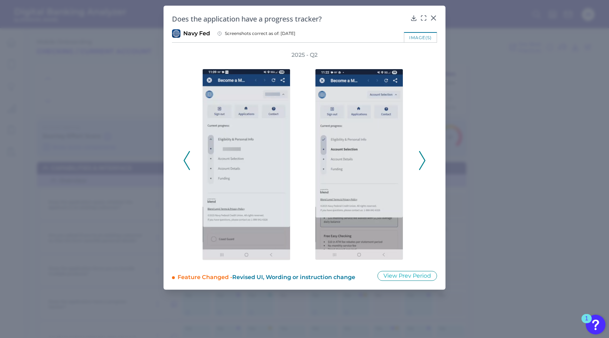
click at [424, 157] on icon at bounding box center [422, 160] width 6 height 19
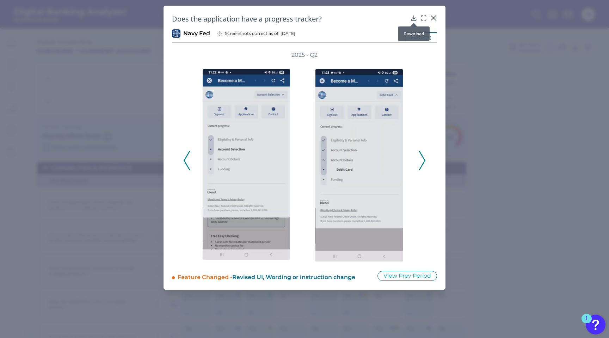
click at [414, 19] on icon at bounding box center [414, 18] width 5 height 5
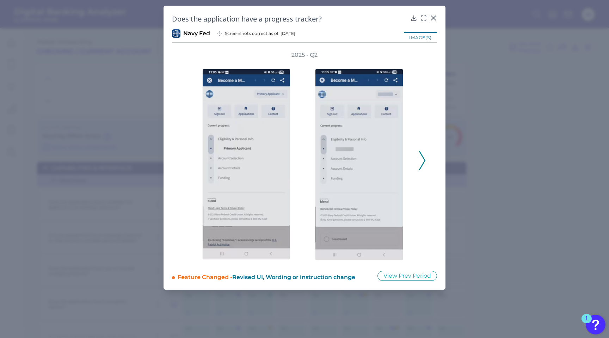
click at [424, 159] on icon at bounding box center [422, 160] width 6 height 19
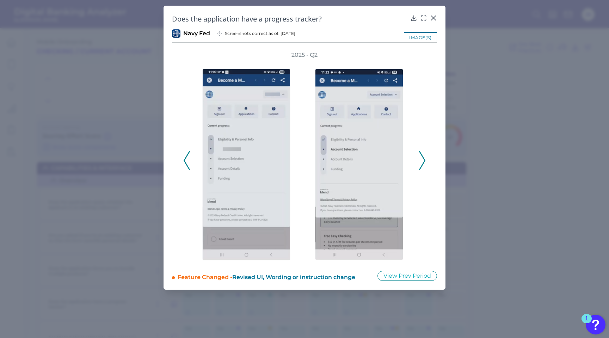
click at [424, 159] on icon at bounding box center [422, 160] width 6 height 19
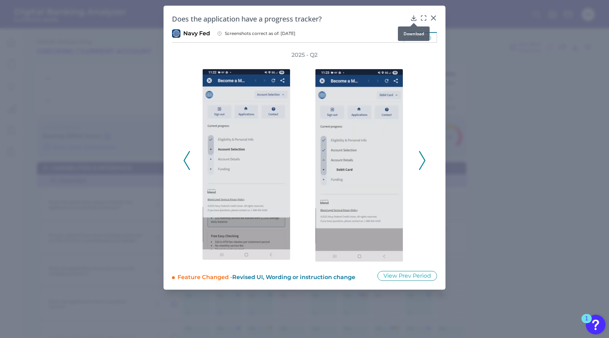
click at [414, 18] on icon at bounding box center [414, 18] width 5 height 5
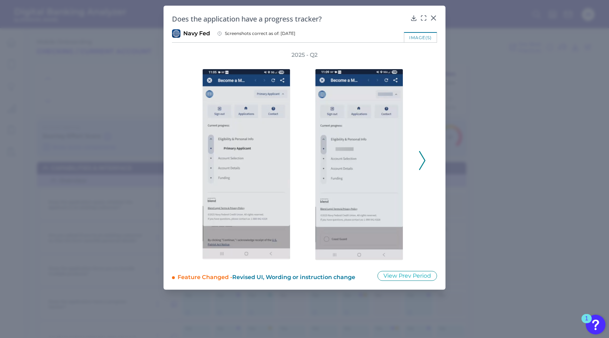
click at [423, 158] on icon at bounding box center [422, 160] width 6 height 19
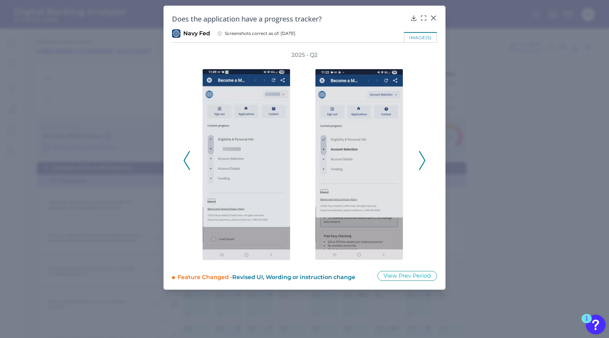
click at [423, 158] on icon at bounding box center [422, 160] width 6 height 19
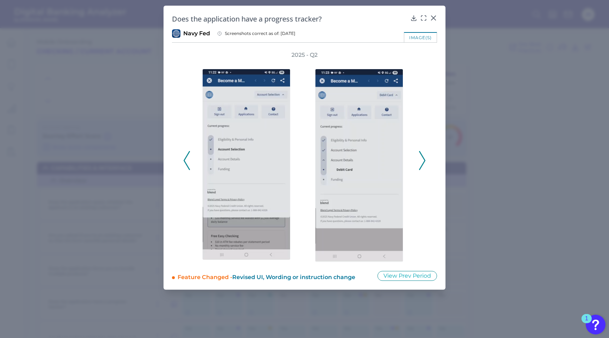
click at [423, 158] on icon at bounding box center [422, 160] width 6 height 19
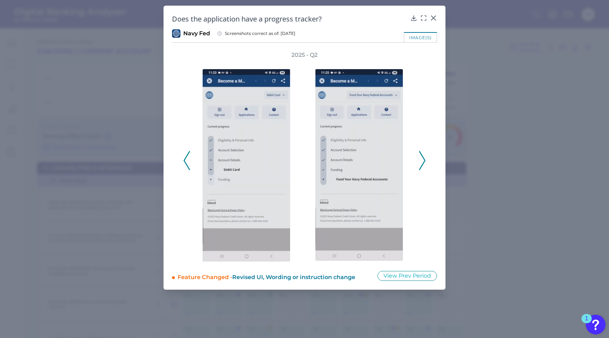
click at [423, 158] on icon at bounding box center [422, 160] width 6 height 19
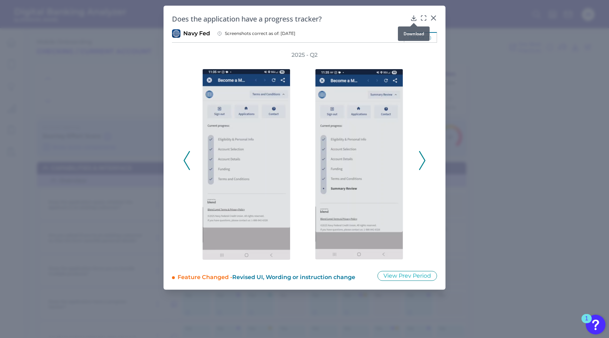
click at [413, 19] on div at bounding box center [414, 22] width 7 height 7
click at [414, 17] on icon at bounding box center [414, 18] width 5 height 5
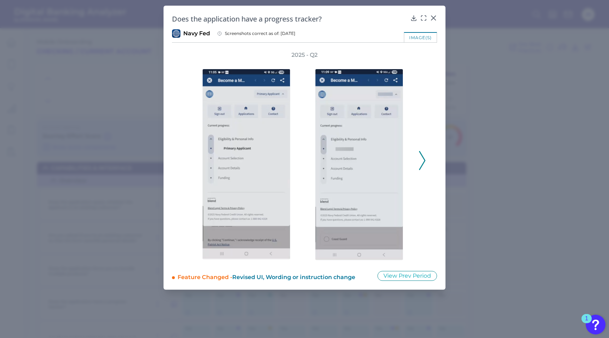
click at [426, 160] on div "2025 - Q2" at bounding box center [304, 156] width 265 height 211
click at [421, 159] on icon at bounding box center [422, 160] width 6 height 19
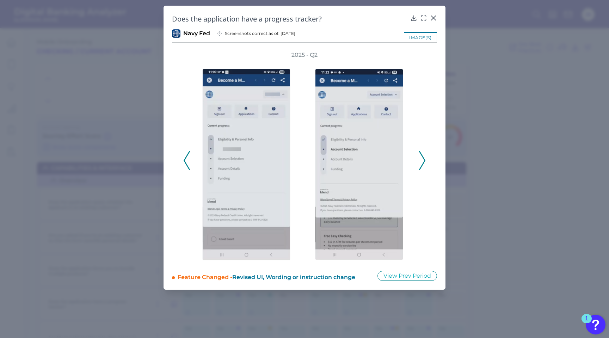
click at [422, 159] on icon at bounding box center [422, 160] width 6 height 19
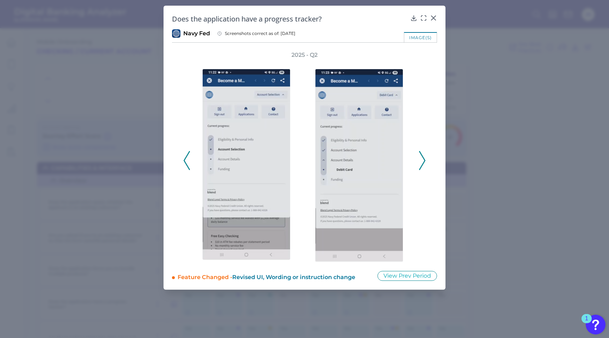
click at [422, 159] on icon at bounding box center [422, 160] width 6 height 19
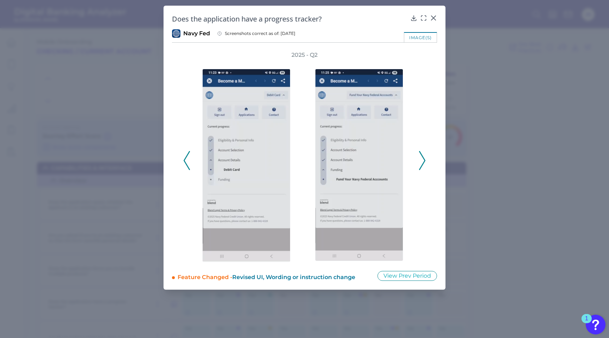
click at [424, 158] on polyline at bounding box center [422, 160] width 5 height 18
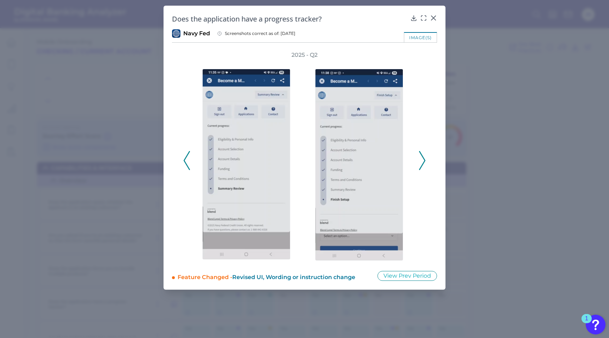
click at [424, 158] on polyline at bounding box center [422, 160] width 5 height 18
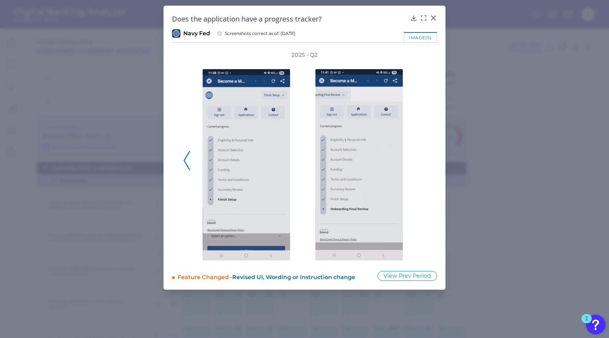
click at [188, 157] on icon at bounding box center [187, 160] width 6 height 19
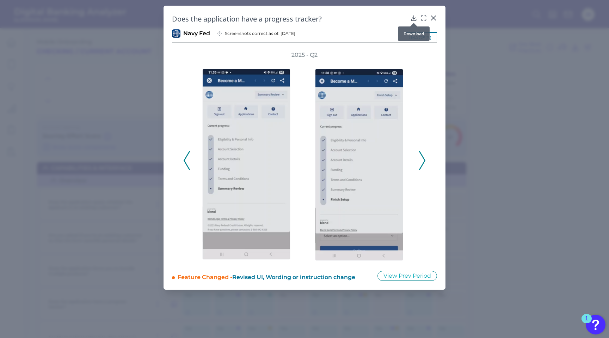
click at [412, 17] on icon at bounding box center [414, 17] width 7 height 7
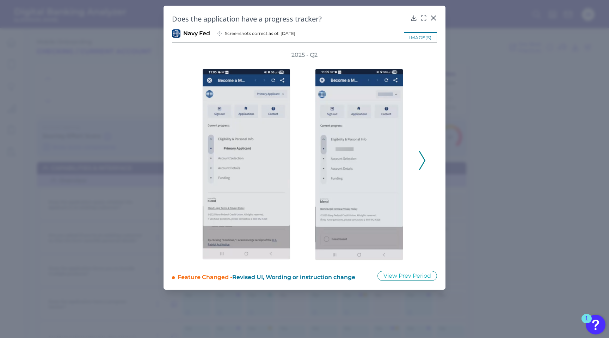
click at [422, 160] on icon at bounding box center [422, 160] width 6 height 19
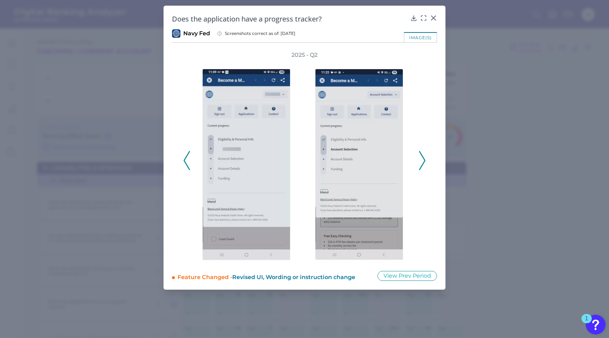
click at [422, 160] on icon at bounding box center [422, 160] width 6 height 19
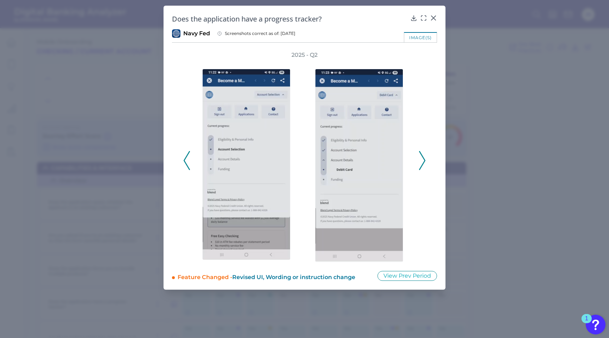
click at [422, 160] on icon at bounding box center [422, 160] width 6 height 19
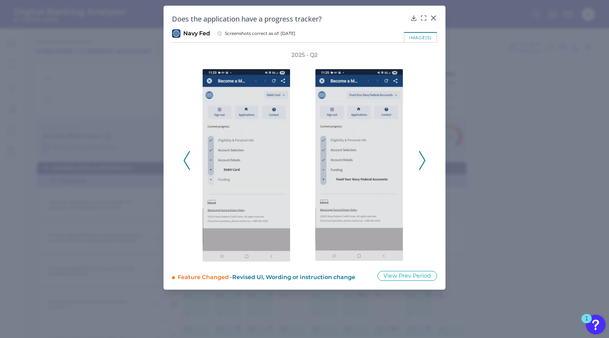
click at [422, 160] on icon at bounding box center [422, 160] width 6 height 19
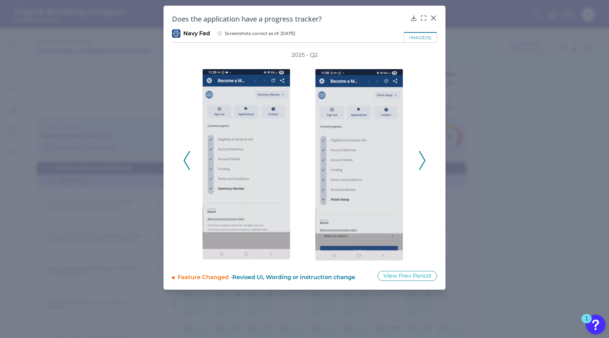
click at [422, 160] on icon at bounding box center [422, 160] width 6 height 19
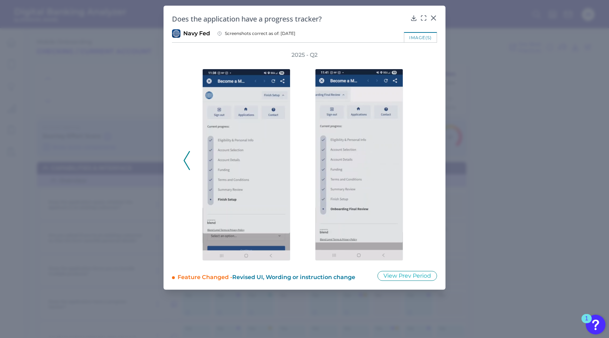
click at [422, 160] on div "2025 - Q2" at bounding box center [304, 156] width 243 height 211
click at [415, 18] on icon at bounding box center [414, 18] width 5 height 5
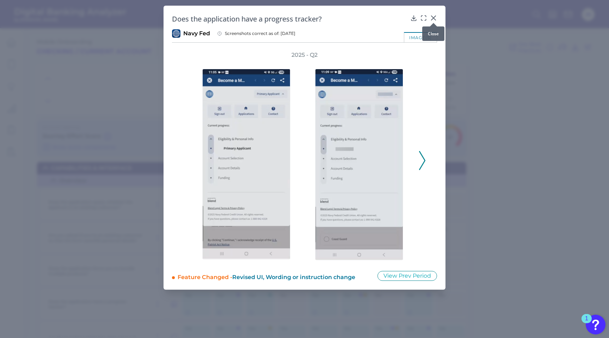
click at [435, 18] on icon at bounding box center [433, 17] width 7 height 7
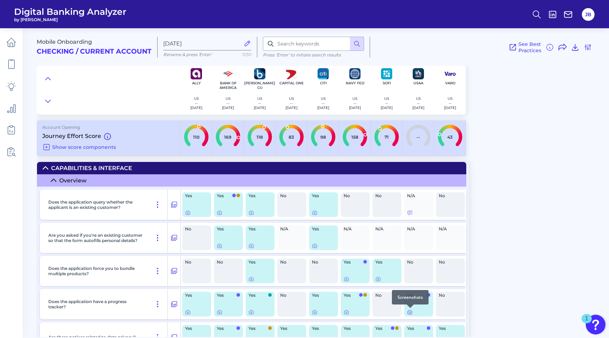
click at [410, 312] on icon at bounding box center [410, 312] width 6 height 6
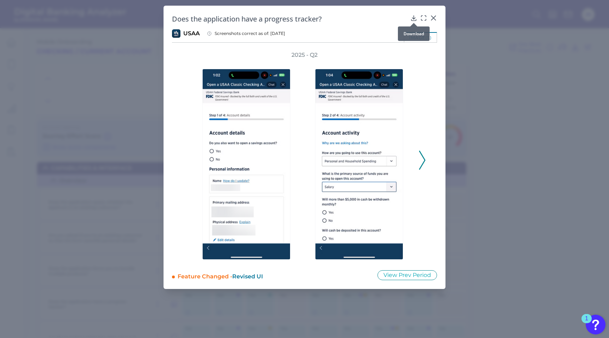
click at [415, 16] on icon at bounding box center [414, 17] width 7 height 7
click at [424, 159] on icon at bounding box center [422, 160] width 6 height 19
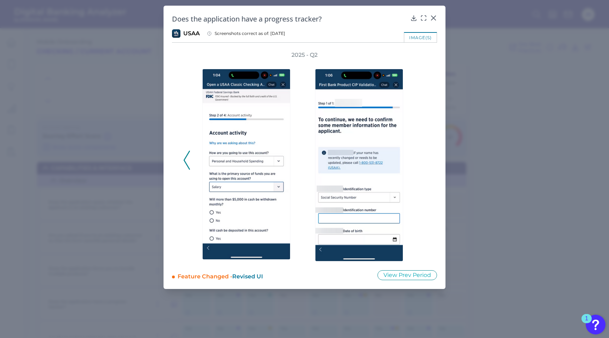
click at [424, 159] on div "2025 - Q2" at bounding box center [304, 156] width 243 height 210
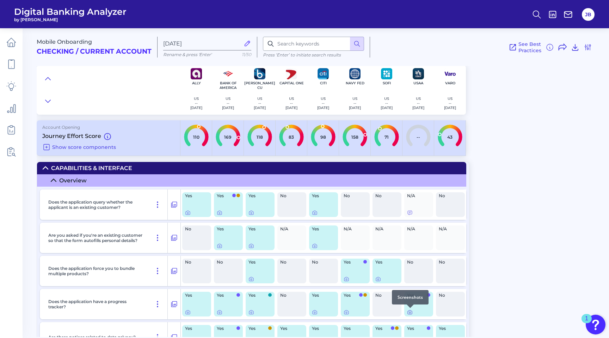
click at [409, 313] on icon at bounding box center [409, 312] width 1 height 1
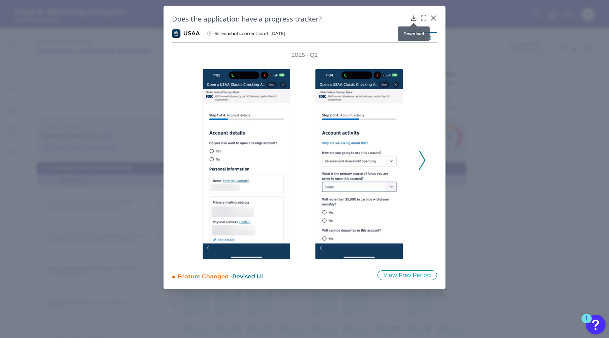
click at [414, 18] on icon at bounding box center [414, 18] width 5 height 5
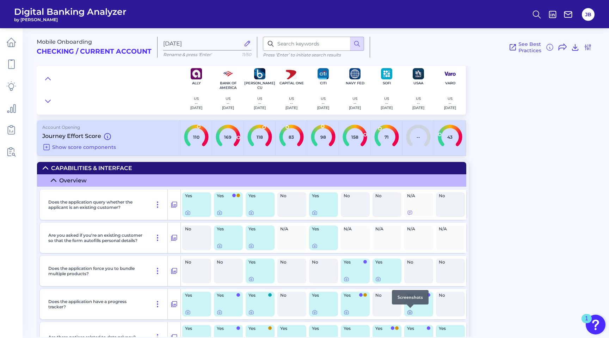
click at [411, 312] on icon at bounding box center [410, 312] width 6 height 6
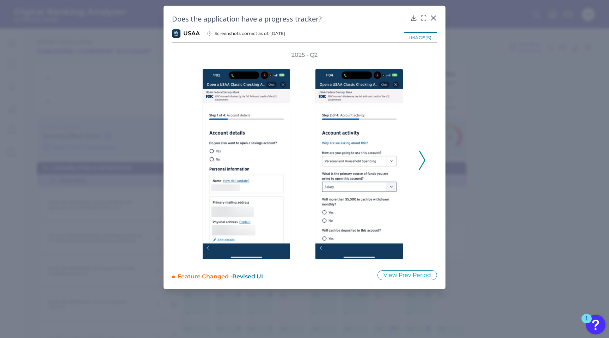
click at [426, 158] on div "2025 - Q2" at bounding box center [304, 156] width 265 height 210
click at [424, 159] on icon at bounding box center [422, 160] width 6 height 19
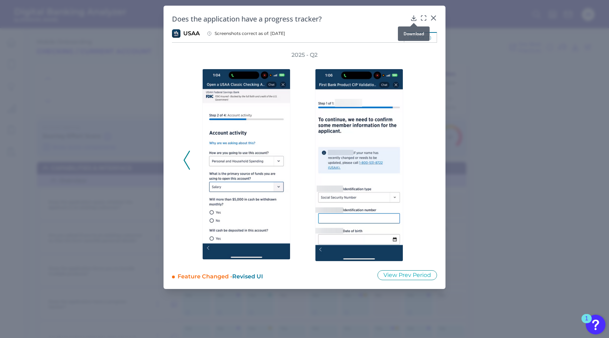
click at [413, 19] on icon at bounding box center [414, 18] width 5 height 5
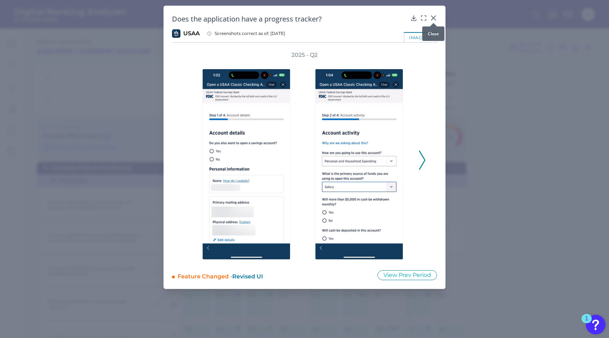
click at [434, 16] on icon at bounding box center [433, 17] width 7 height 7
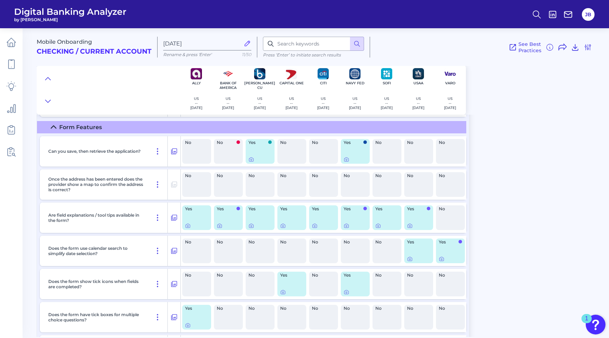
scroll to position [298, 0]
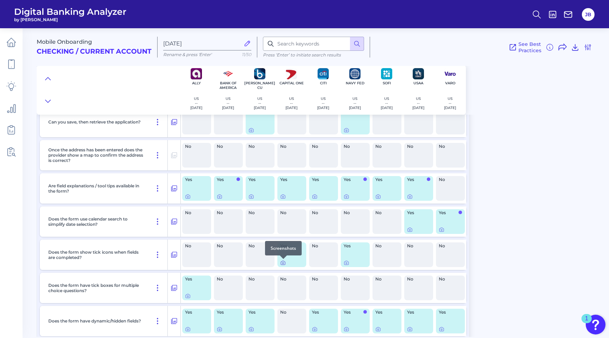
click at [283, 262] on div at bounding box center [283, 258] width 7 height 7
click at [282, 263] on icon at bounding box center [282, 262] width 1 height 1
click at [347, 263] on icon at bounding box center [346, 262] width 1 height 1
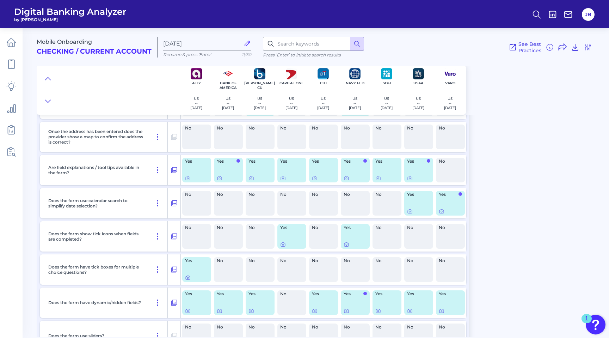
scroll to position [321, 0]
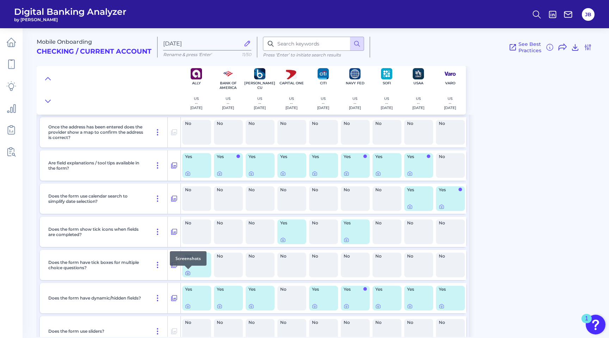
click at [187, 274] on icon at bounding box center [188, 273] width 6 height 6
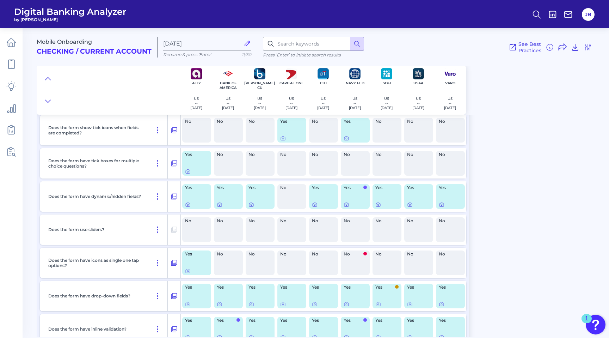
scroll to position [427, 0]
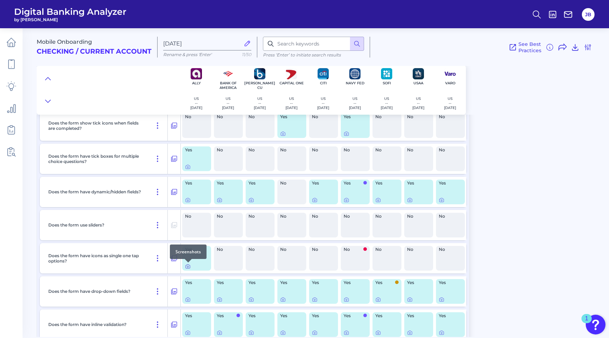
click at [188, 268] on icon at bounding box center [188, 266] width 6 height 6
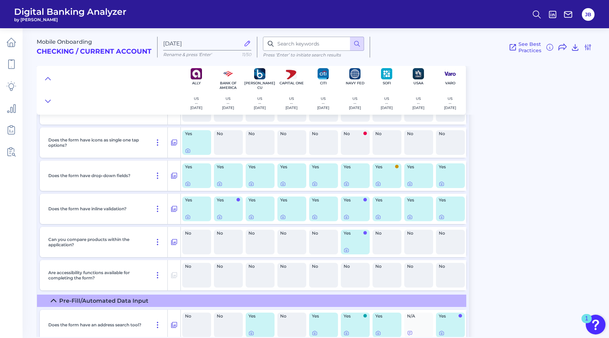
scroll to position [701, 0]
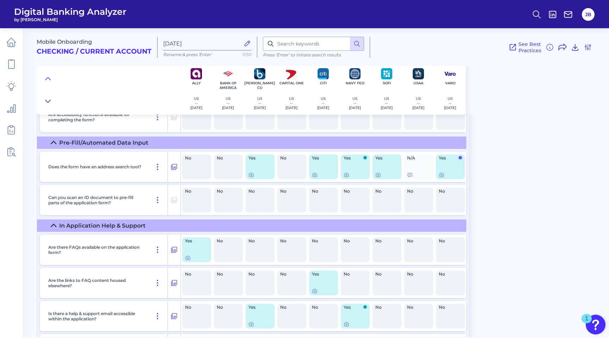
click at [47, 101] on icon at bounding box center [48, 101] width 6 height 7
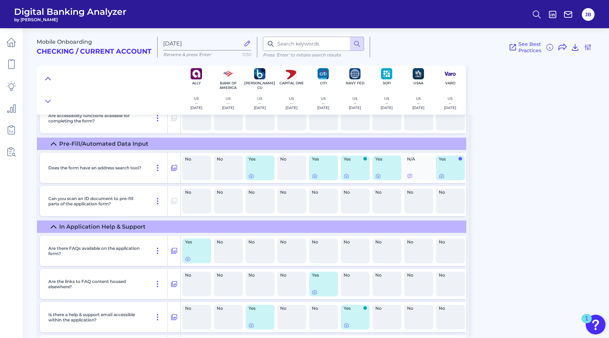
click at [53, 80] on button at bounding box center [47, 79] width 11 height 10
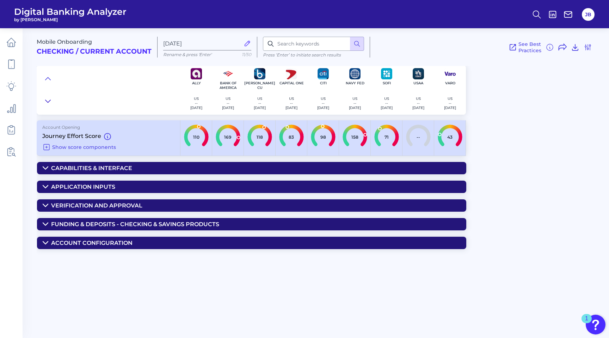
click at [46, 100] on icon at bounding box center [48, 101] width 6 height 7
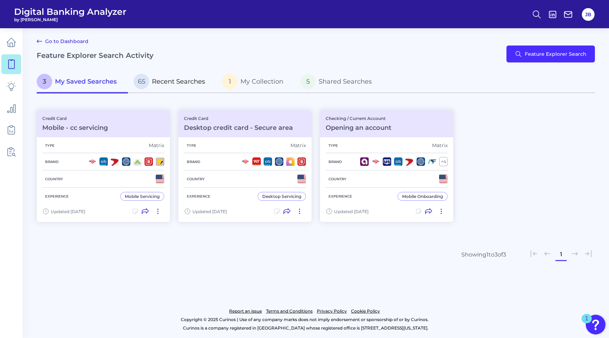
click at [156, 82] on span "Recent Searches" at bounding box center [178, 82] width 53 height 8
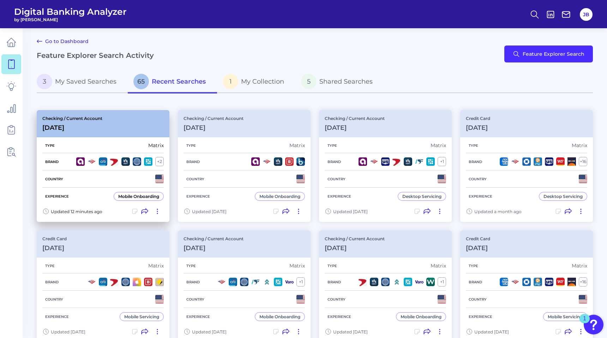
click at [159, 212] on icon at bounding box center [157, 211] width 7 height 7
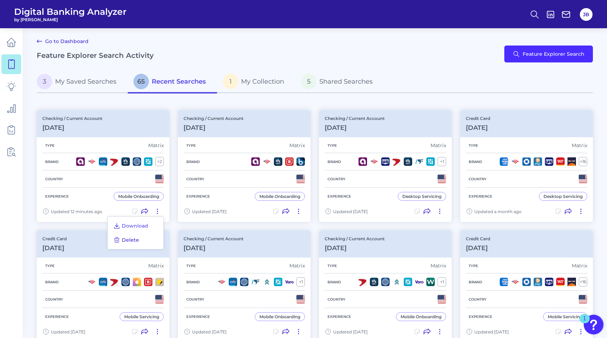
click at [131, 238] on span "Delete" at bounding box center [130, 240] width 17 height 6
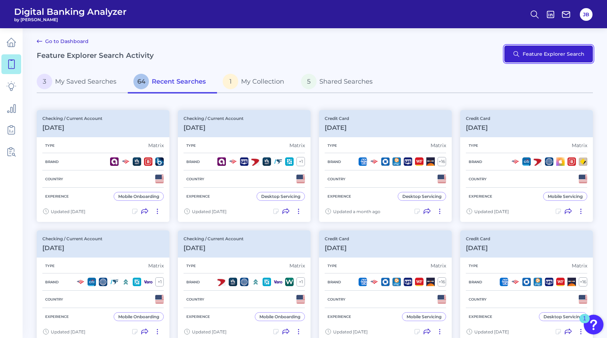
click at [552, 55] on button "Feature Explorer Search" at bounding box center [548, 53] width 89 height 17
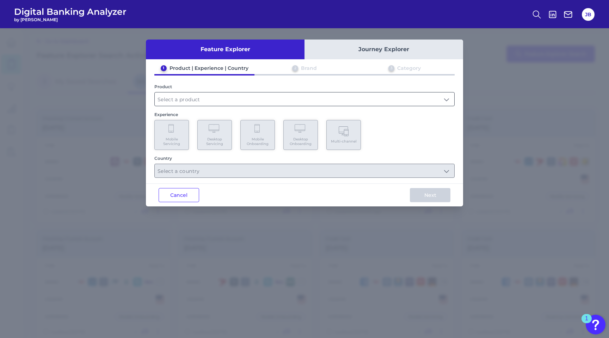
click at [262, 98] on input "text" at bounding box center [305, 98] width 300 height 13
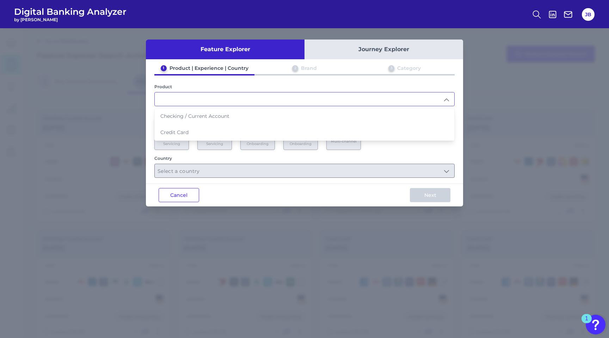
click at [194, 117] on span "Checking / Current Account" at bounding box center [194, 116] width 69 height 6
type input "Checking / Current Account"
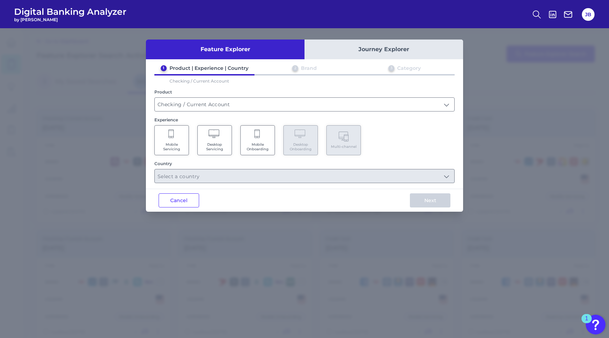
click at [255, 138] on icon at bounding box center [258, 134] width 6 height 10
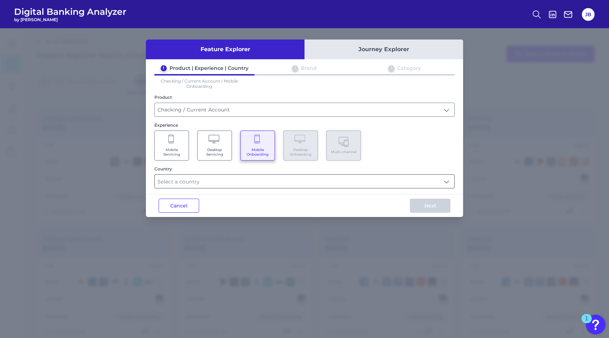
click at [235, 177] on input "text" at bounding box center [305, 181] width 300 height 13
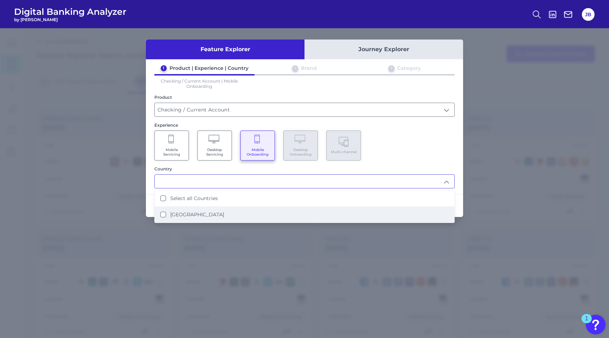
drag, startPoint x: 203, startPoint y: 212, endPoint x: 209, endPoint y: 212, distance: 6.0
click at [203, 212] on label "[GEOGRAPHIC_DATA]" at bounding box center [197, 214] width 54 height 6
type input "Select all Countries"
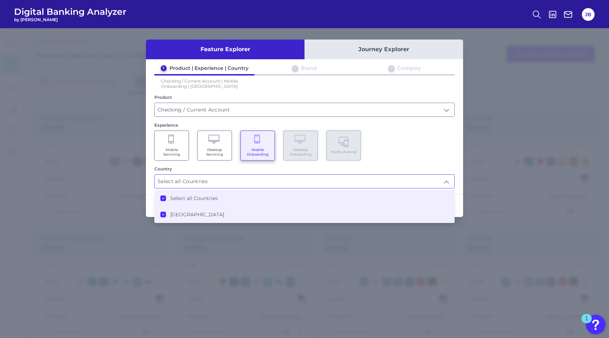
click at [448, 156] on div "Mobile Servicing Desktop Servicing Mobile Onboarding Desktop Onboarding Multi-c…" at bounding box center [304, 145] width 300 height 30
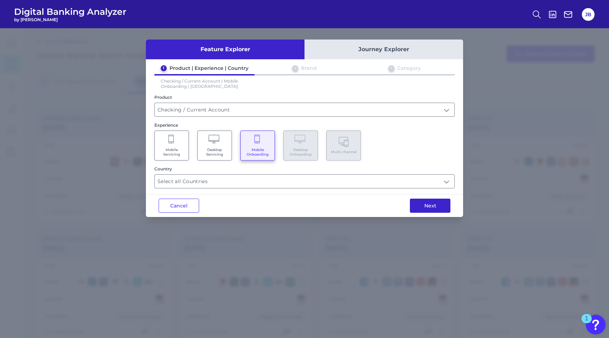
click at [441, 203] on button "Next" at bounding box center [430, 206] width 41 height 14
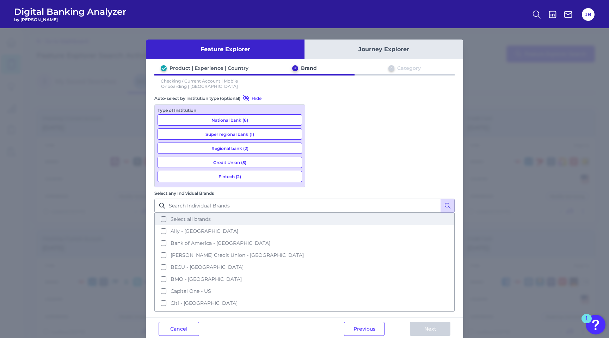
click at [318, 213] on button "Select all brands" at bounding box center [304, 219] width 299 height 12
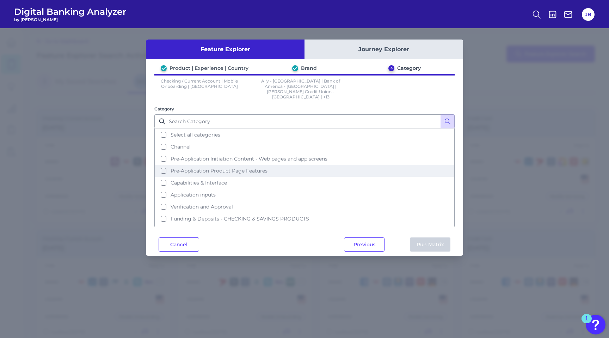
click at [160, 165] on button "Pre-Application Product Page Features" at bounding box center [304, 171] width 299 height 12
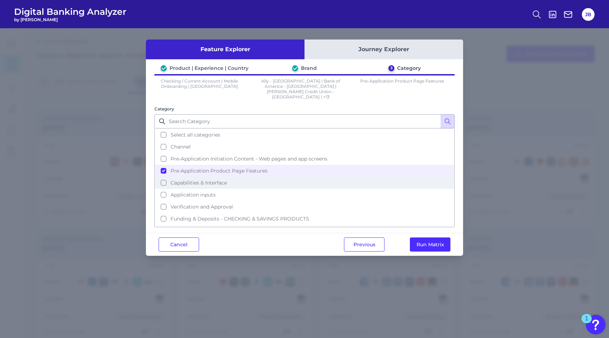
click at [164, 177] on button "Capabilities & Interface" at bounding box center [304, 183] width 299 height 12
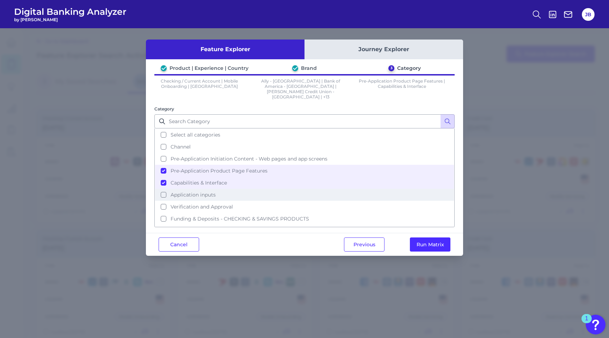
click at [164, 189] on button "Application inputs" at bounding box center [304, 195] width 299 height 12
click at [162, 165] on button "Pre-Application Product Page Features" at bounding box center [304, 171] width 299 height 12
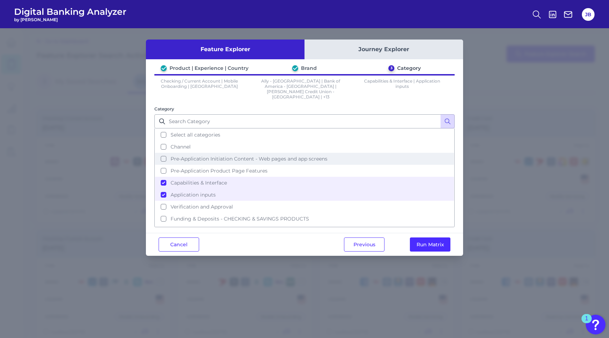
click at [164, 165] on button "Pre-Application Product Page Features" at bounding box center [304, 171] width 299 height 12
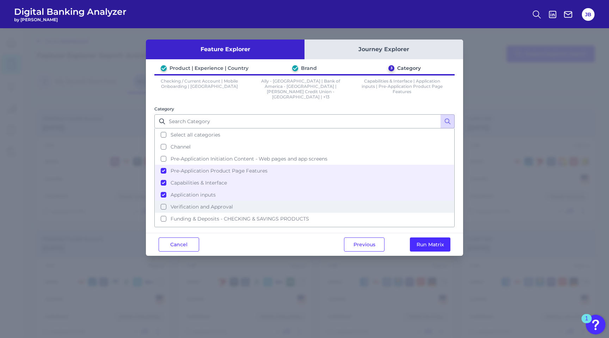
click at [165, 201] on button "Verification and Approval" at bounding box center [304, 207] width 299 height 12
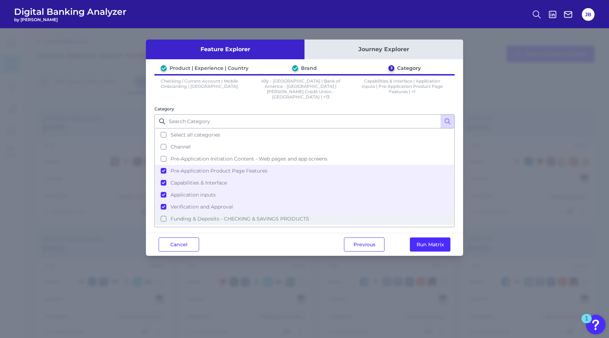
click at [166, 213] on button "Funding & Deposits - CHECKING & SAVINGS PRODUCTS" at bounding box center [304, 219] width 299 height 12
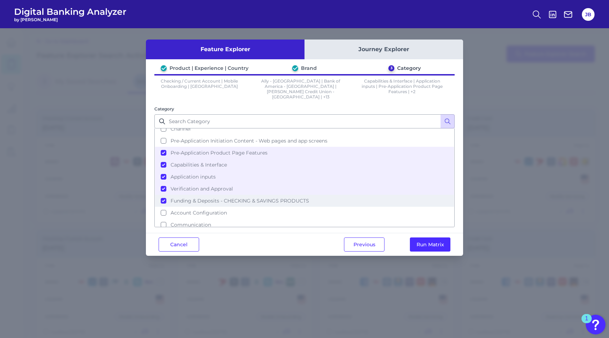
scroll to position [19, 0]
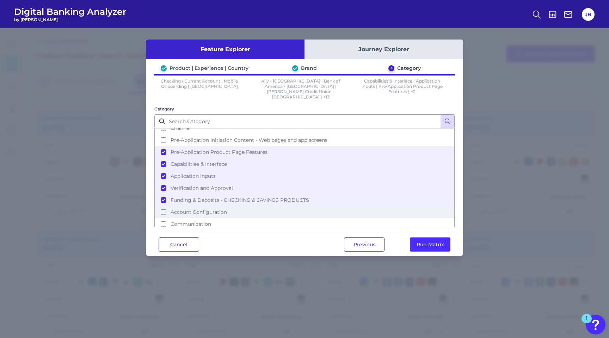
click at [164, 206] on button "Account Configuration" at bounding box center [304, 212] width 299 height 12
click at [427, 242] on button "Run Matrix" at bounding box center [430, 244] width 41 height 14
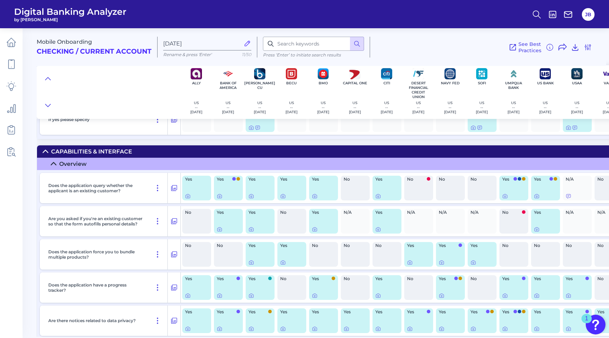
scroll to position [611, 0]
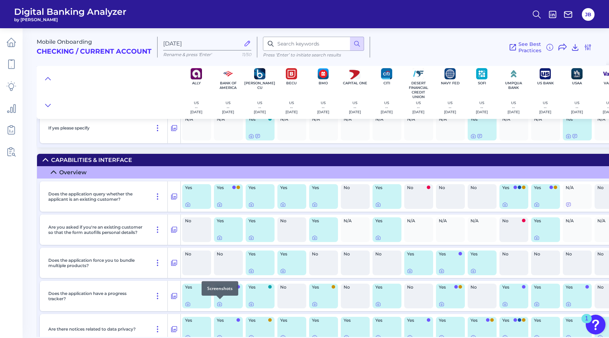
click at [219, 301] on div at bounding box center [220, 299] width 7 height 7
click at [219, 304] on icon at bounding box center [219, 304] width 1 height 1
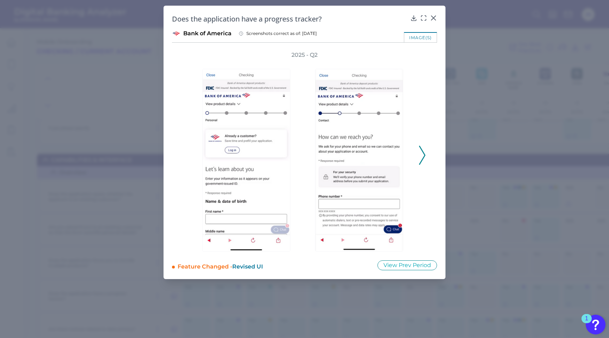
click at [434, 19] on icon at bounding box center [433, 17] width 7 height 7
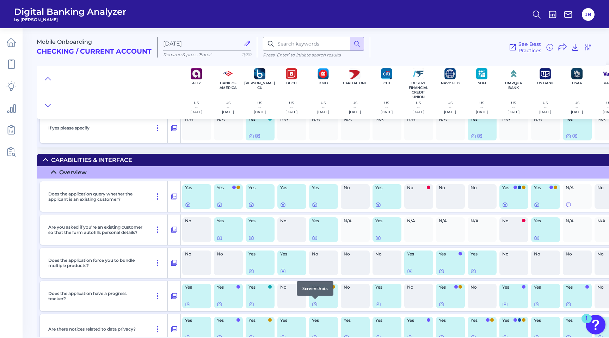
click at [315, 303] on icon at bounding box center [315, 304] width 6 height 6
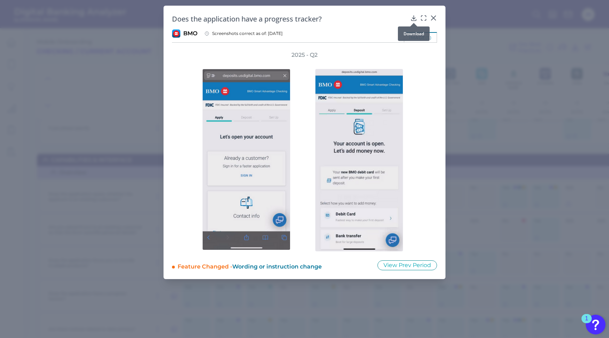
click at [414, 19] on div at bounding box center [414, 22] width 7 height 7
click at [414, 18] on icon at bounding box center [414, 18] width 5 height 5
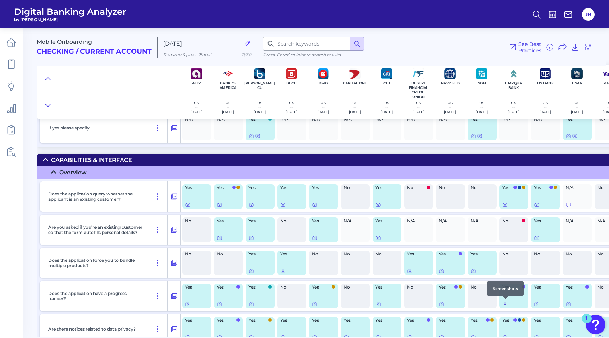
click at [504, 303] on icon at bounding box center [506, 304] width 6 height 6
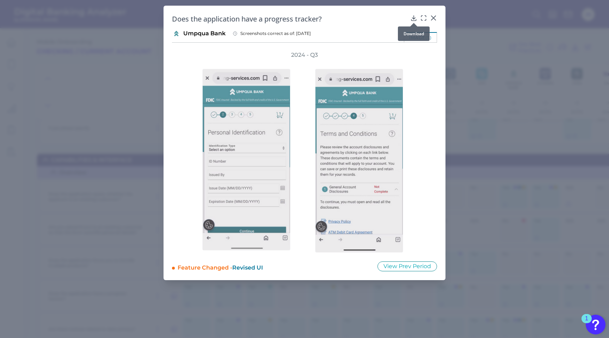
click at [415, 19] on icon at bounding box center [414, 17] width 7 height 7
click at [433, 19] on div at bounding box center [433, 22] width 7 height 7
click at [434, 17] on icon at bounding box center [434, 18] width 4 height 4
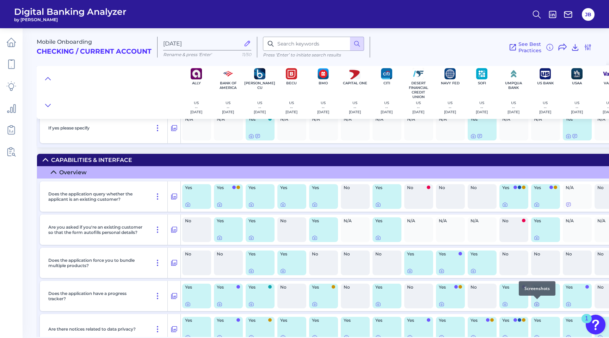
click at [537, 304] on icon at bounding box center [536, 304] width 1 height 1
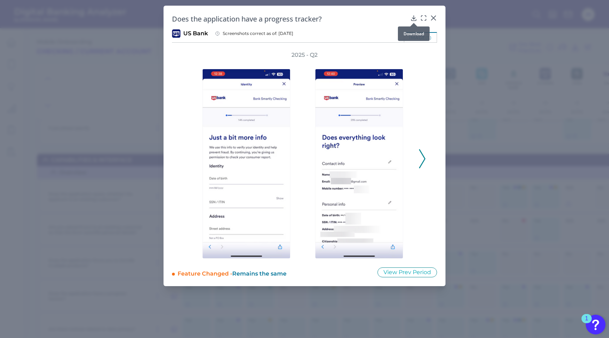
click at [414, 19] on div at bounding box center [414, 22] width 7 height 7
click at [413, 18] on icon at bounding box center [414, 18] width 5 height 5
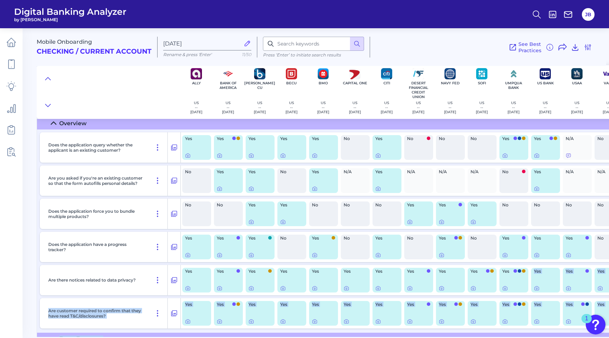
drag, startPoint x: 512, startPoint y: 337, endPoint x: 541, endPoint y: 335, distance: 28.2
click at [541, 335] on main "Mobile Onboarding Checking / Current Account Sep 24 2025 Rename & press 'Enter'…" at bounding box center [304, 169] width 609 height 338
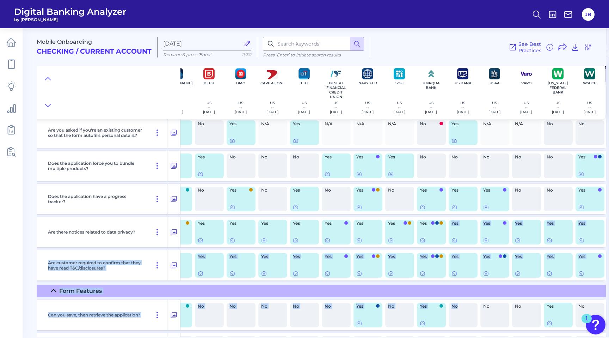
scroll to position [607, 85]
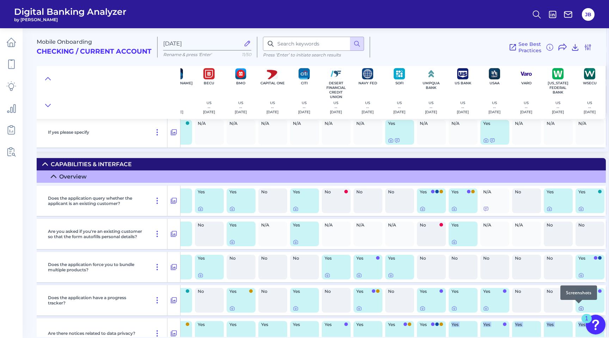
click at [579, 306] on icon at bounding box center [582, 308] width 6 height 6
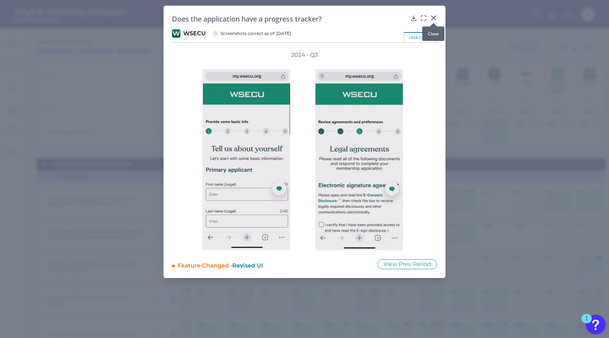
click at [433, 16] on icon at bounding box center [433, 17] width 7 height 7
